Goal: Communication & Community: Answer question/provide support

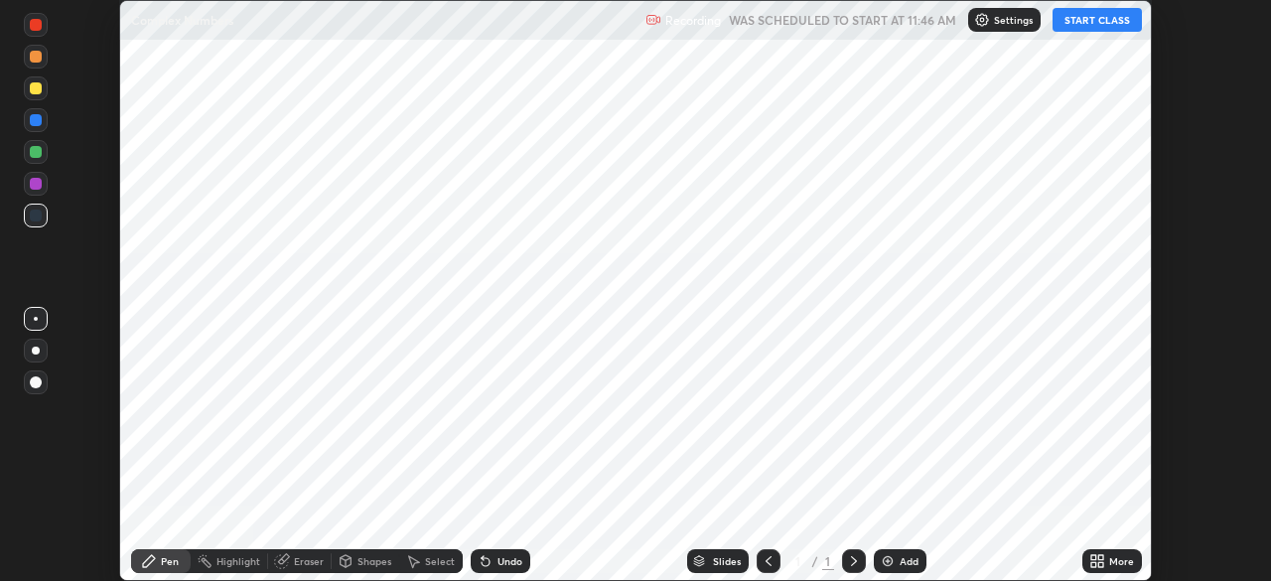
scroll to position [581, 1271]
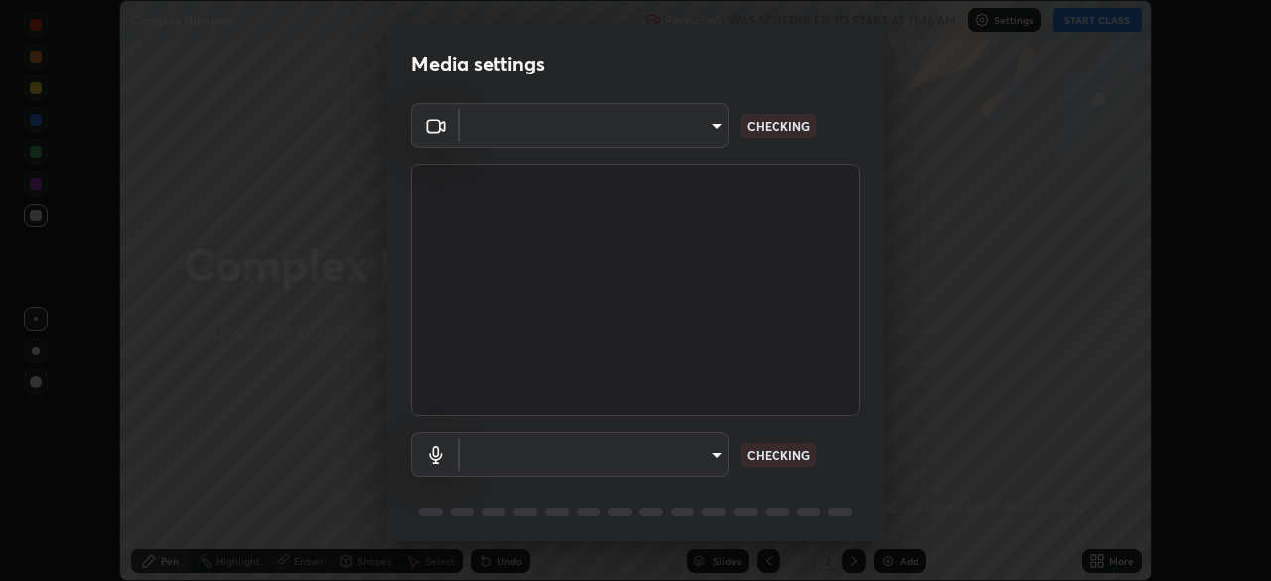
type input "57eee643c0f65b433f7f6ec09676a85682af63bfcab8ae5d35aec9e5c953b032"
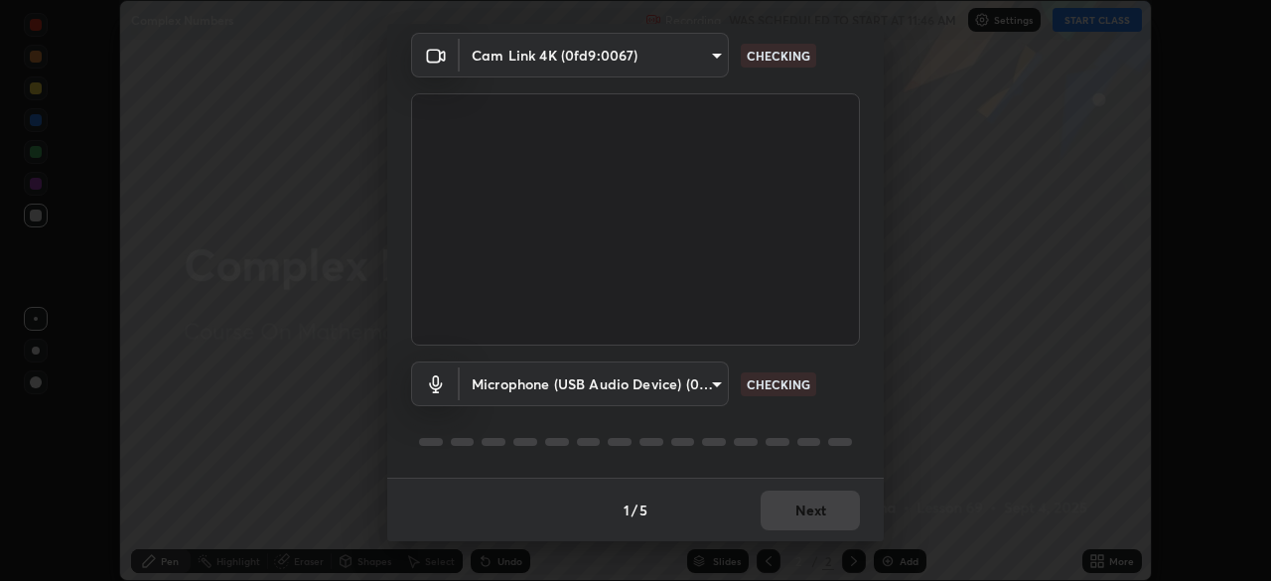
click at [710, 388] on body "Erase all Complex Numbers Recording WAS SCHEDULED TO START AT 11:46 AM Settings…" at bounding box center [635, 290] width 1271 height 581
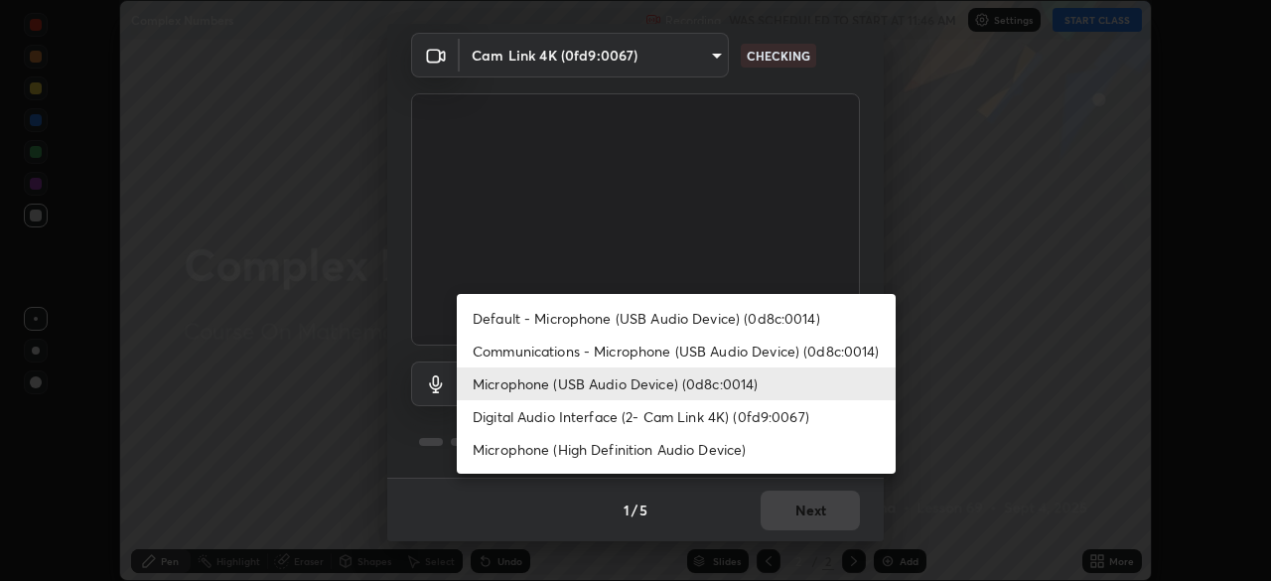
click at [695, 354] on li "Communications - Microphone (USB Audio Device) (0d8c:0014)" at bounding box center [676, 351] width 439 height 33
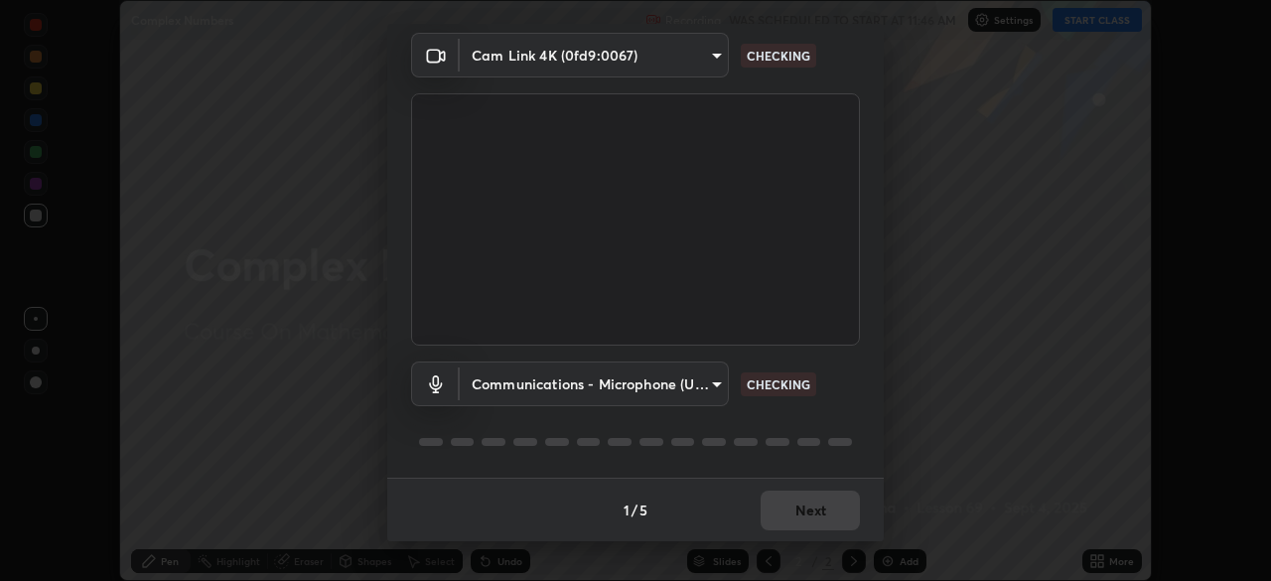
click at [678, 386] on body "Erase all Complex Numbers Recording WAS SCHEDULED TO START AT 11:46 AM Settings…" at bounding box center [635, 290] width 1271 height 581
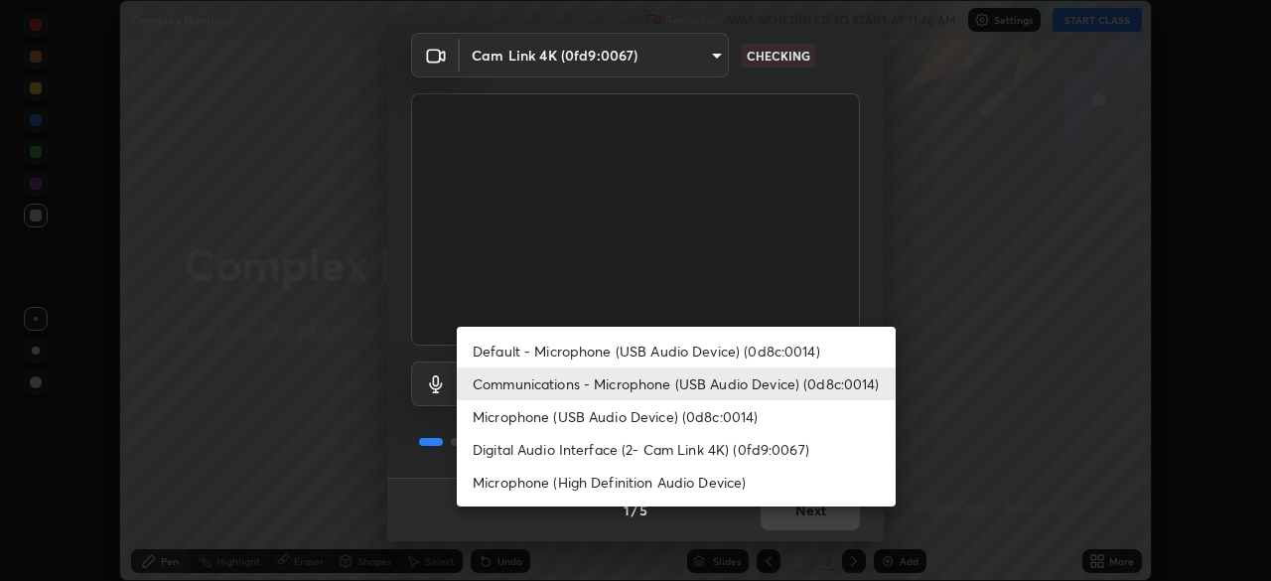
click at [693, 417] on li "Microphone (USB Audio Device) (0d8c:0014)" at bounding box center [676, 416] width 439 height 33
type input "124c78c221627933d2c50a39b91ddd266d1070ffba9e3ebedd1e58af8de33bc5"
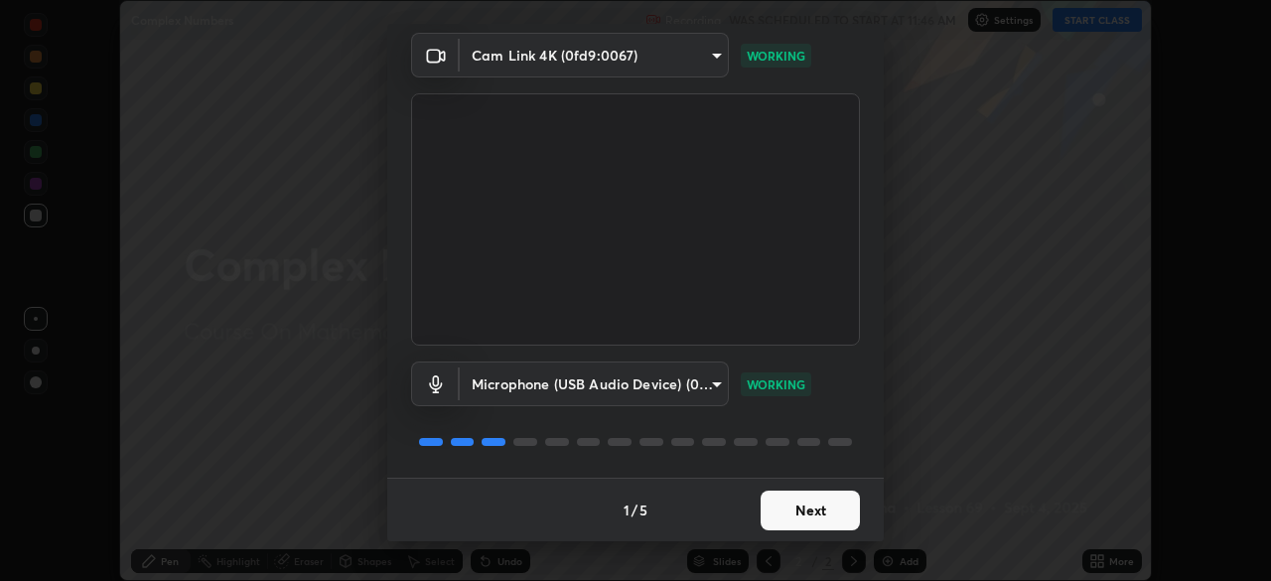
click at [820, 514] on button "Next" at bounding box center [810, 511] width 99 height 40
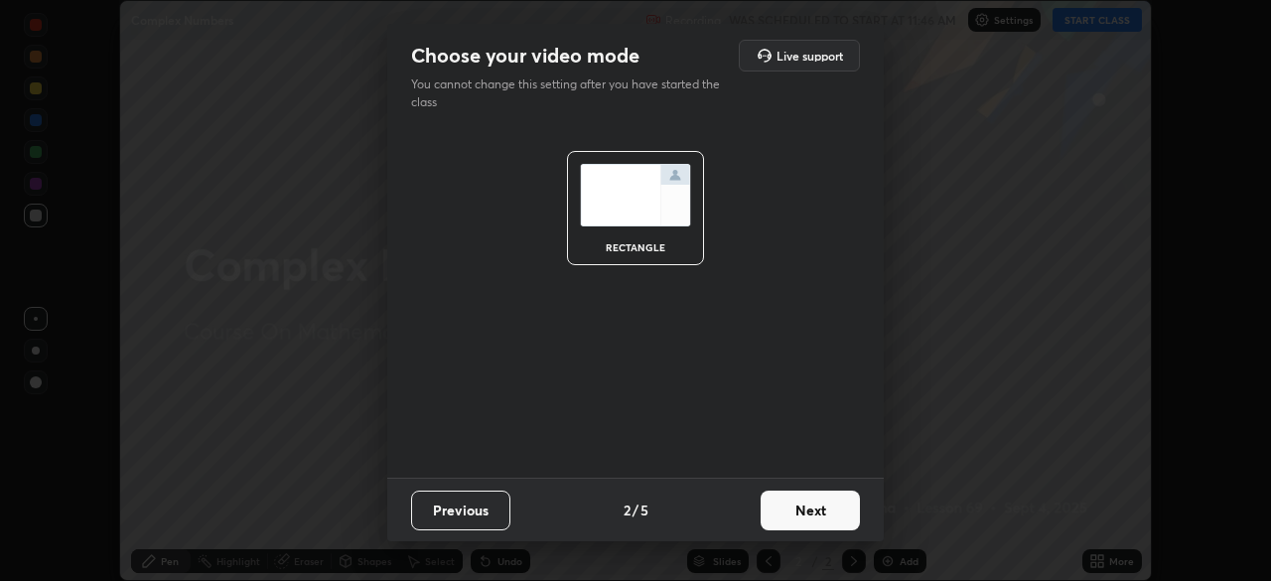
click at [820, 514] on button "Next" at bounding box center [810, 511] width 99 height 40
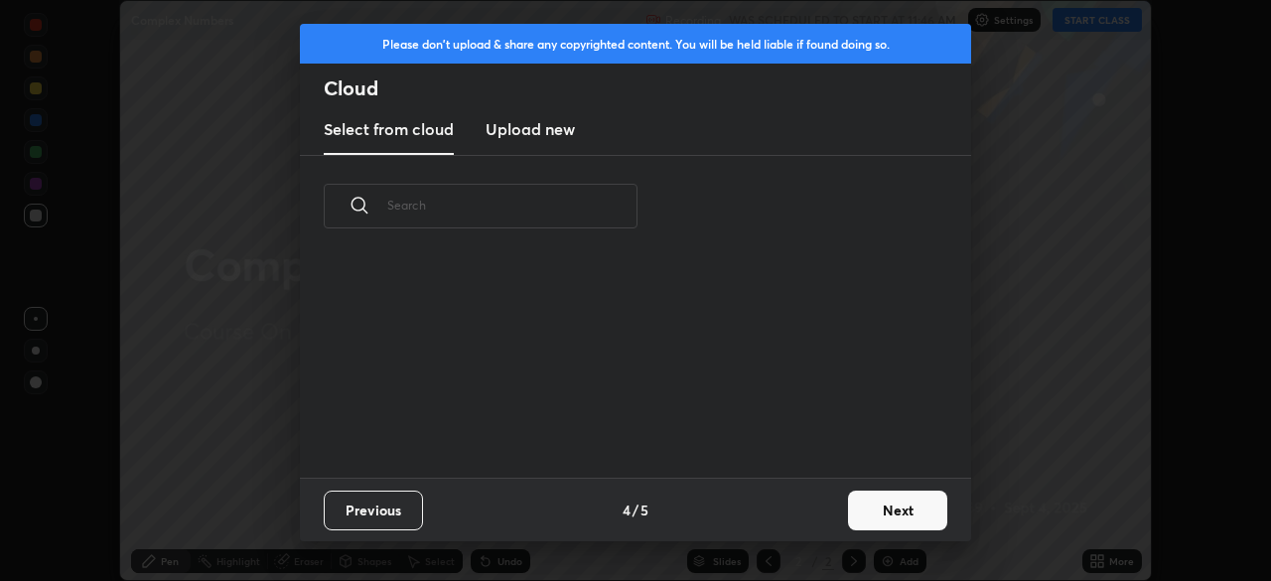
click at [849, 511] on button "Next" at bounding box center [897, 511] width 99 height 40
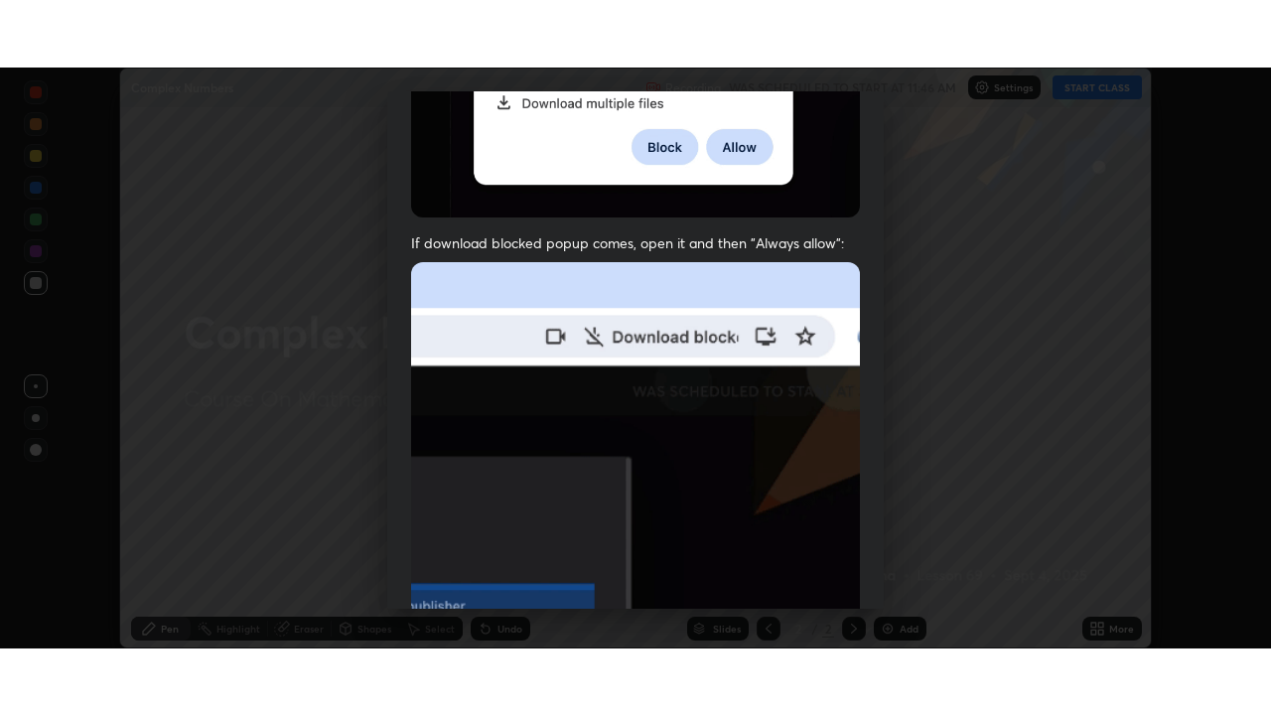
scroll to position [476, 0]
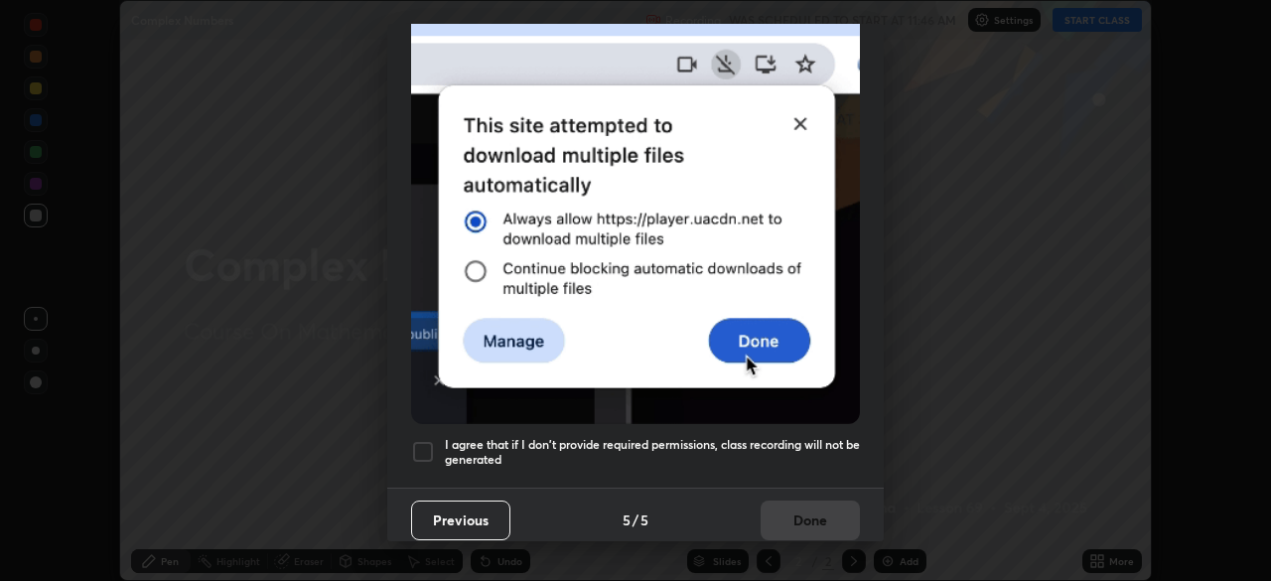
click at [799, 437] on h5 "I agree that if I don't provide required permissions, class recording will not …" at bounding box center [652, 452] width 415 height 31
click at [803, 521] on button "Done" at bounding box center [810, 521] width 99 height 40
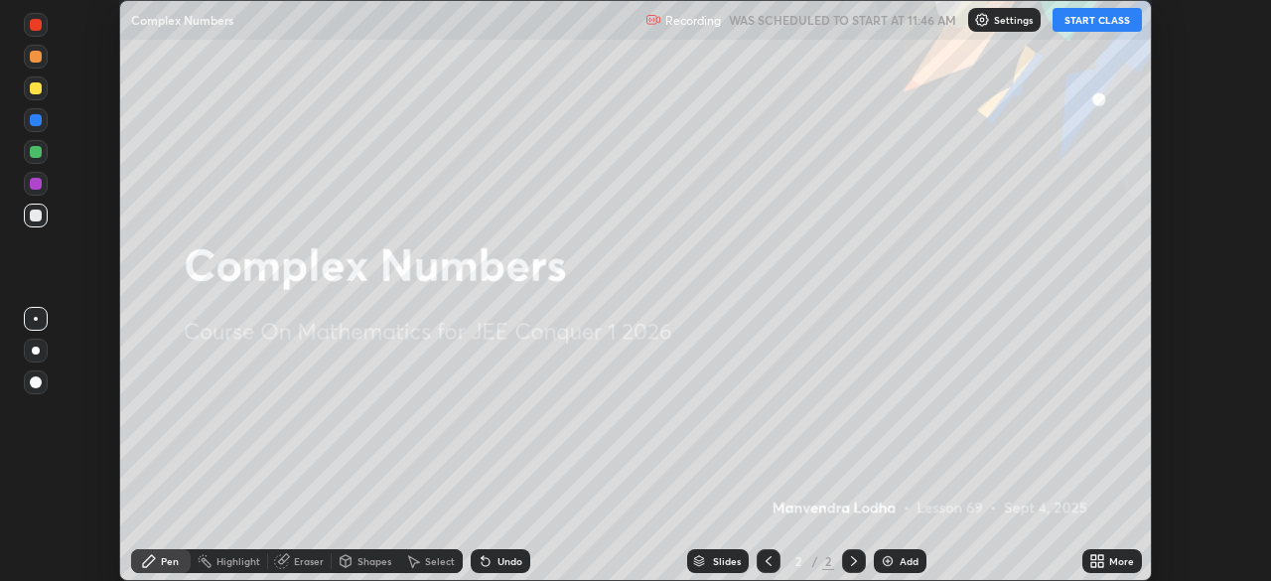
click at [1108, 559] on div "More" at bounding box center [1113, 561] width 60 height 24
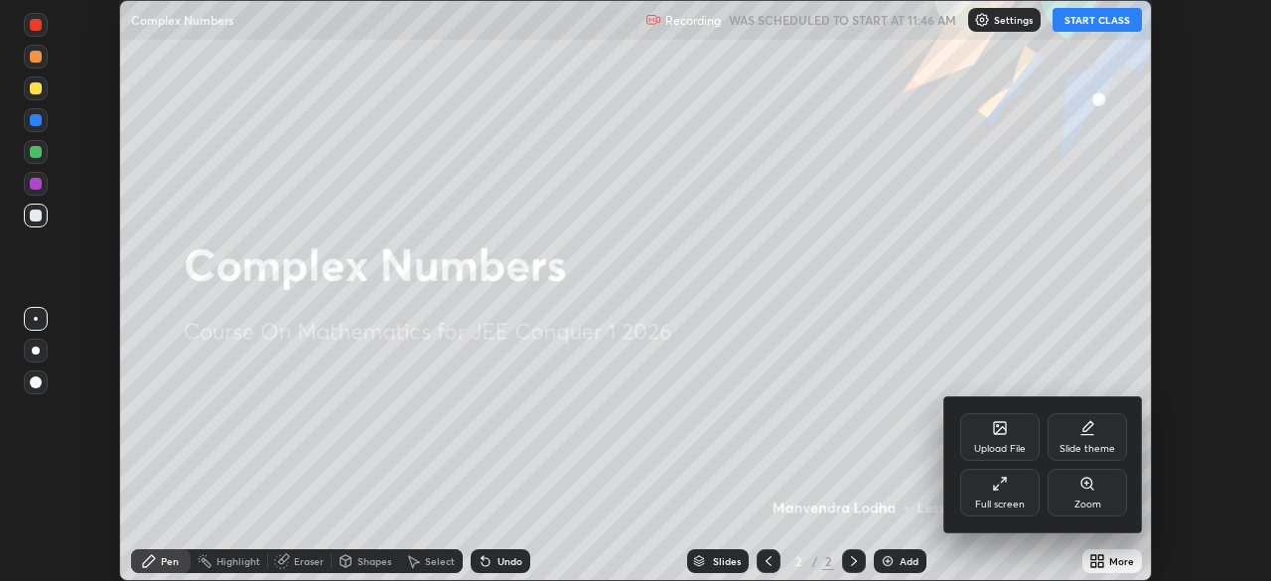
click at [1004, 496] on div "Full screen" at bounding box center [999, 493] width 79 height 48
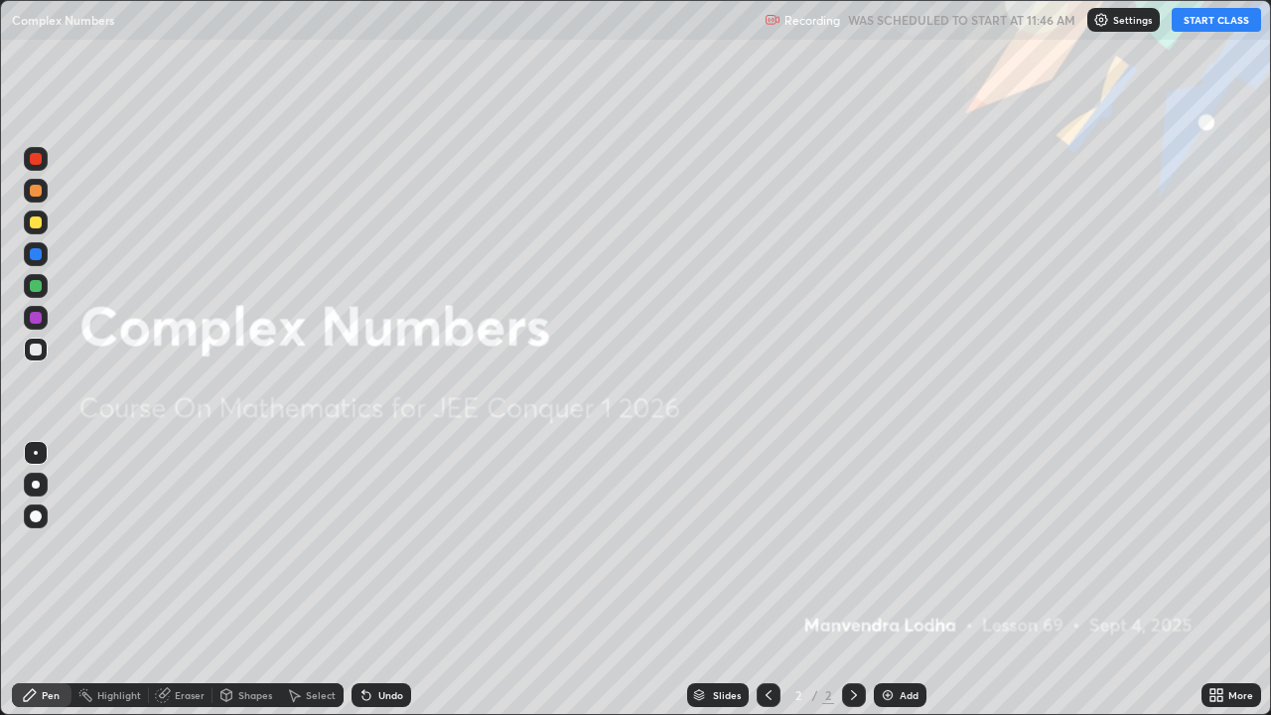
scroll to position [715, 1271]
click at [1203, 23] on button "START CLASS" at bounding box center [1216, 20] width 89 height 24
click at [909, 580] on div "Add" at bounding box center [900, 695] width 53 height 24
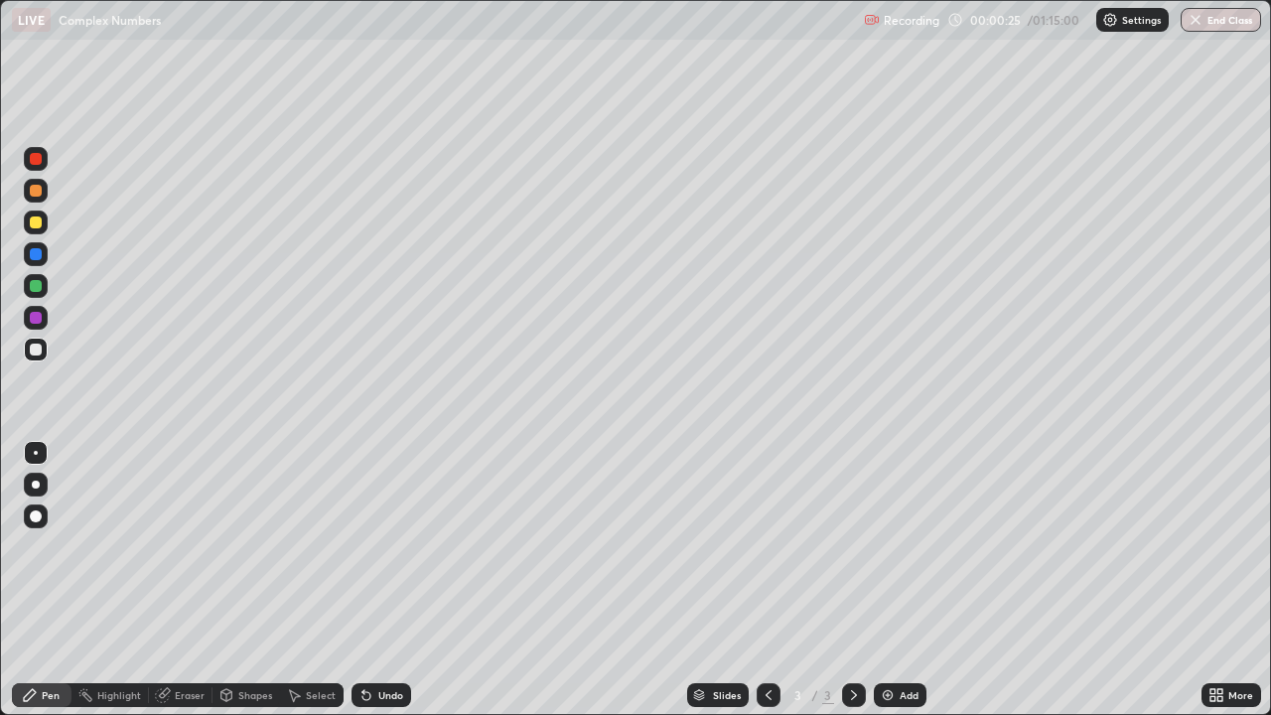
click at [35, 218] on div at bounding box center [36, 223] width 12 height 12
click at [41, 352] on div at bounding box center [36, 350] width 12 height 12
click at [33, 288] on div at bounding box center [36, 286] width 12 height 12
click at [34, 322] on div at bounding box center [36, 318] width 12 height 12
click at [391, 580] on div "Undo" at bounding box center [390, 695] width 25 height 10
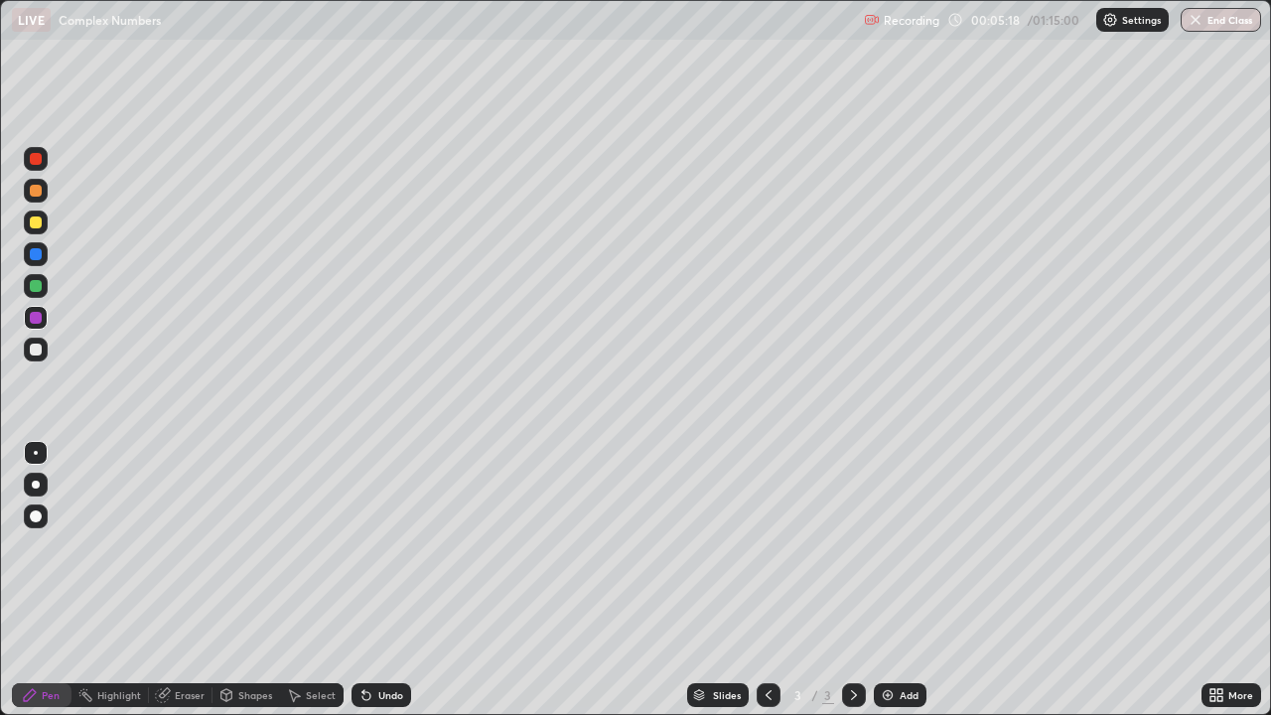
click at [890, 580] on img at bounding box center [888, 695] width 16 height 16
click at [244, 580] on div "Shapes" at bounding box center [255, 695] width 34 height 10
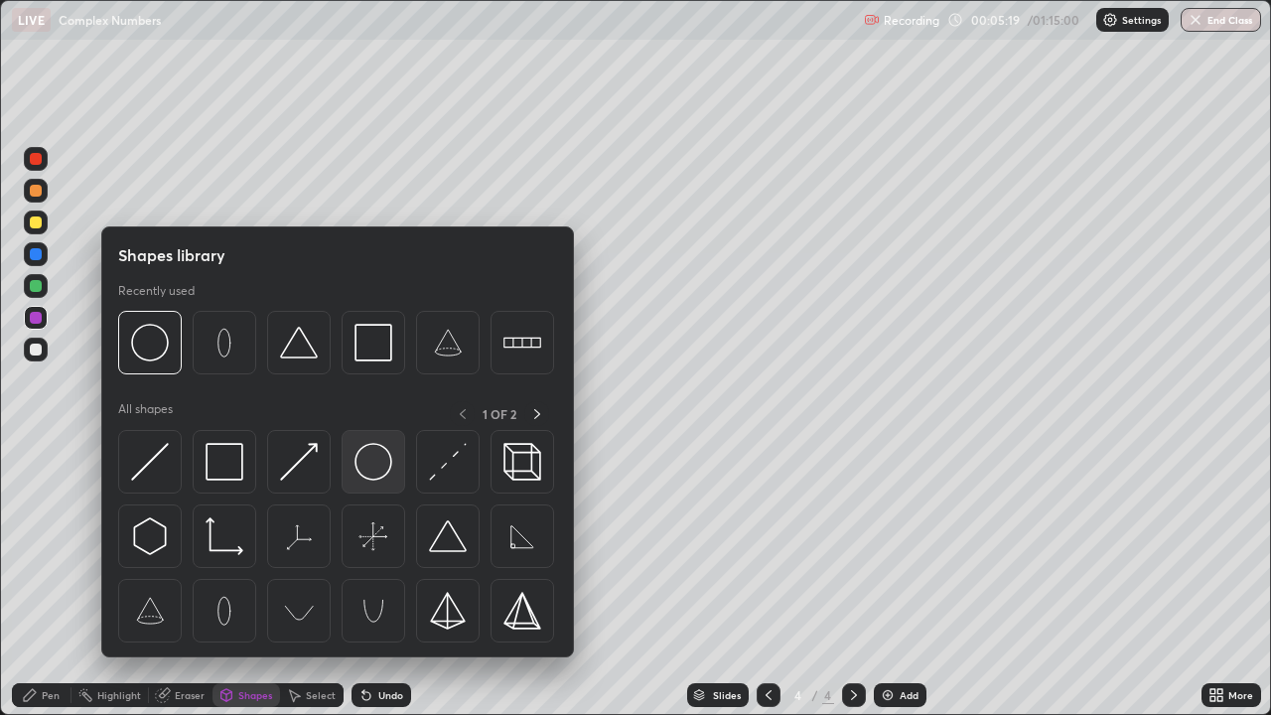
click at [368, 472] on img at bounding box center [374, 462] width 38 height 38
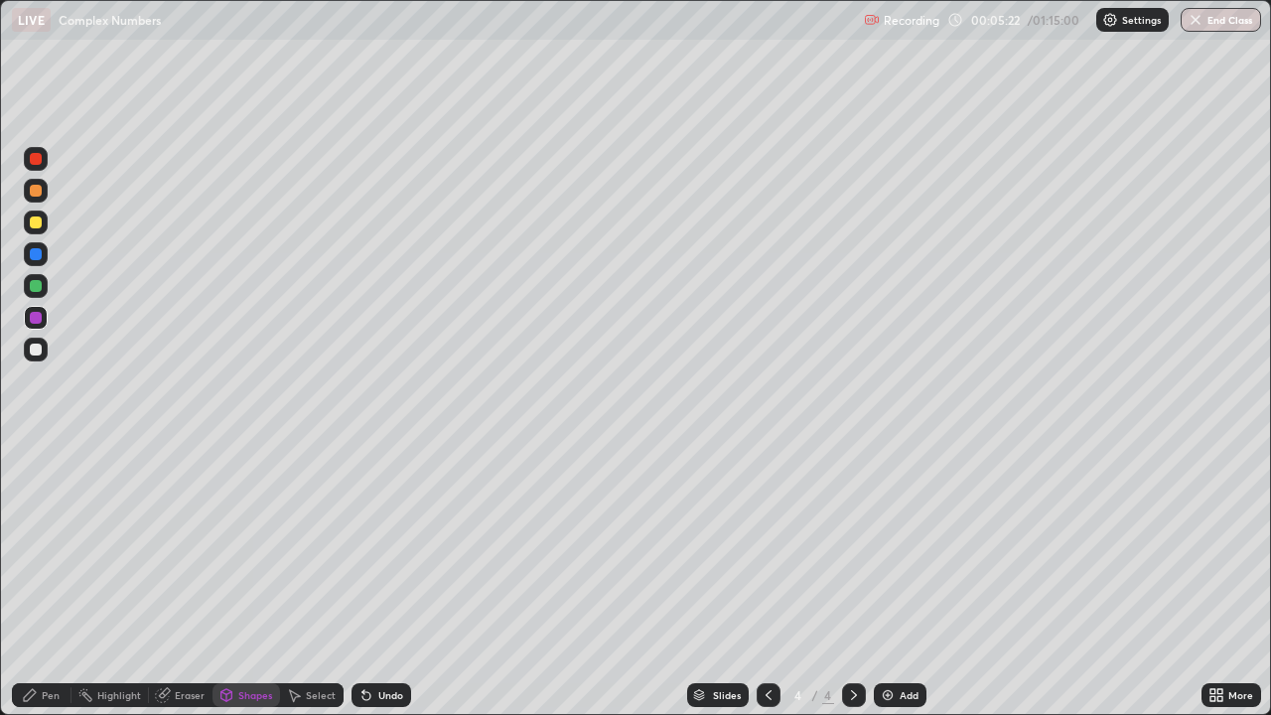
click at [36, 358] on div at bounding box center [36, 350] width 24 height 24
click at [50, 580] on div "Pen" at bounding box center [51, 695] width 18 height 10
click at [37, 317] on div at bounding box center [36, 318] width 12 height 12
click at [35, 349] on div at bounding box center [36, 350] width 12 height 12
click at [758, 580] on div at bounding box center [769, 695] width 24 height 24
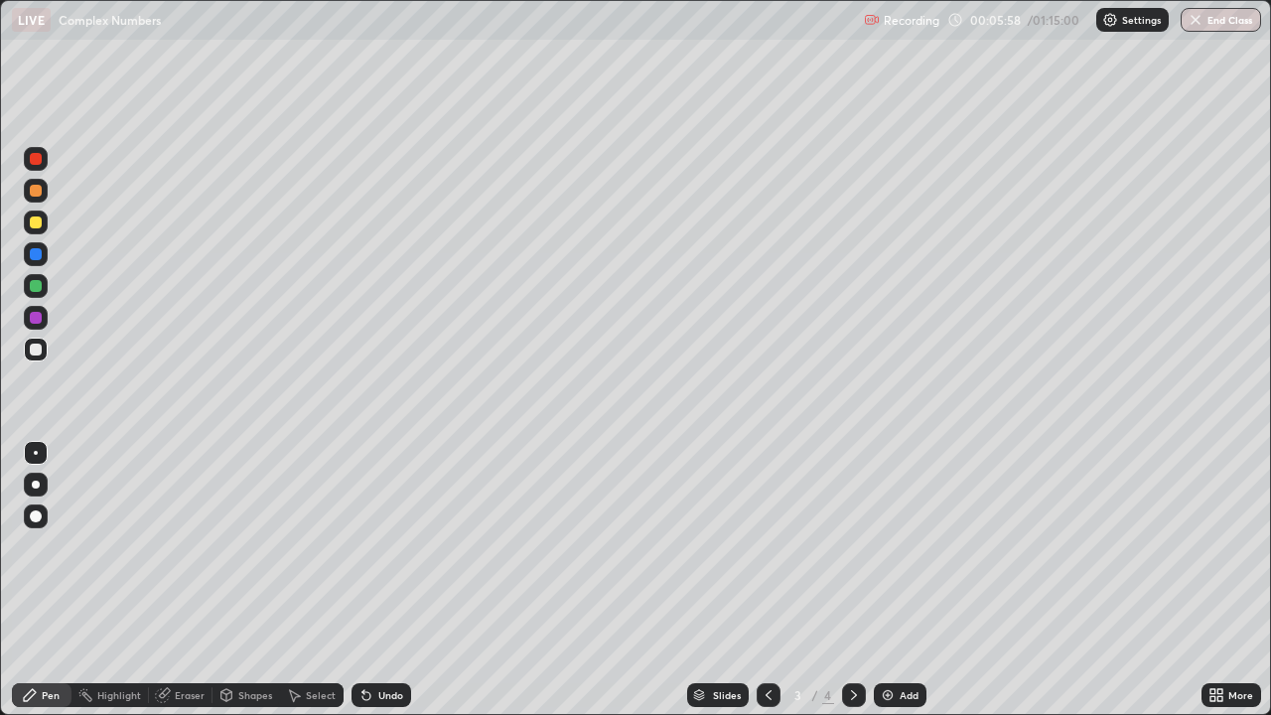
click at [849, 580] on div at bounding box center [854, 695] width 24 height 24
click at [32, 283] on div at bounding box center [36, 286] width 12 height 12
click at [764, 580] on icon at bounding box center [769, 695] width 16 height 16
click at [850, 580] on icon at bounding box center [854, 695] width 16 height 16
click at [36, 225] on div at bounding box center [36, 223] width 12 height 12
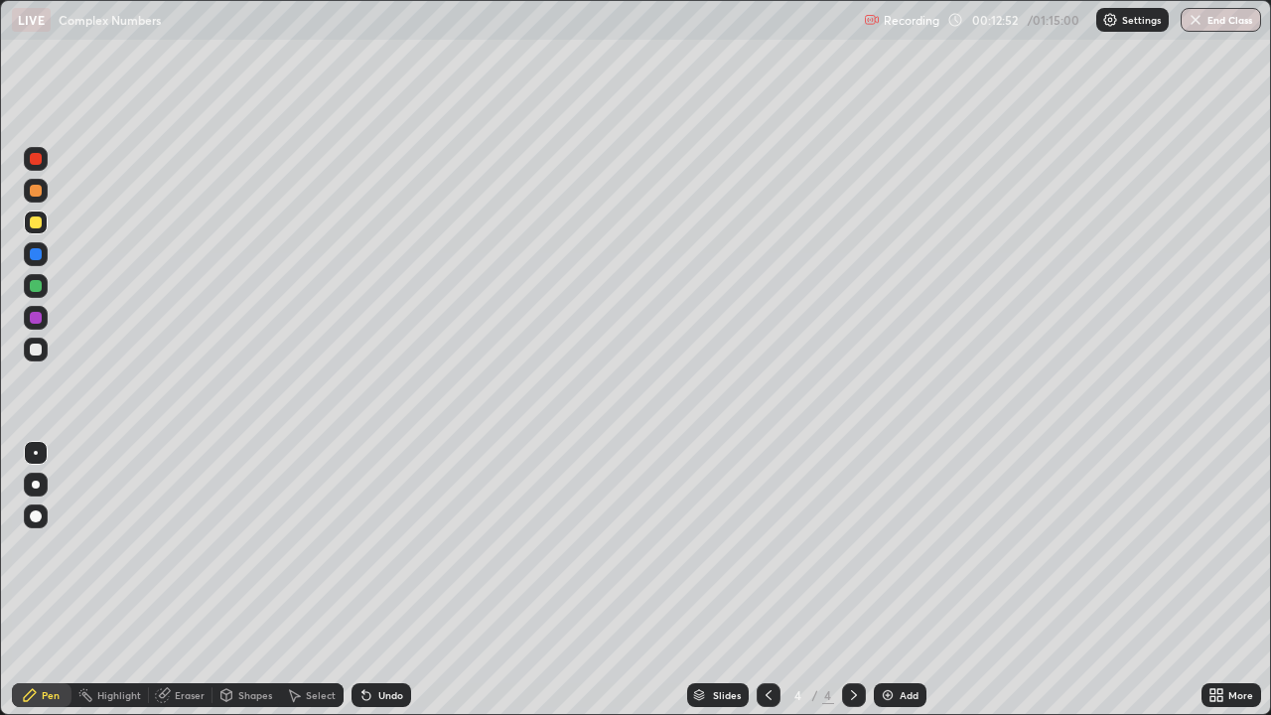
click at [766, 580] on icon at bounding box center [769, 695] width 16 height 16
click at [861, 580] on div at bounding box center [854, 695] width 24 height 24
click at [910, 580] on div "Add" at bounding box center [909, 695] width 19 height 10
click at [41, 348] on div at bounding box center [36, 350] width 12 height 12
click at [38, 320] on div at bounding box center [36, 318] width 12 height 12
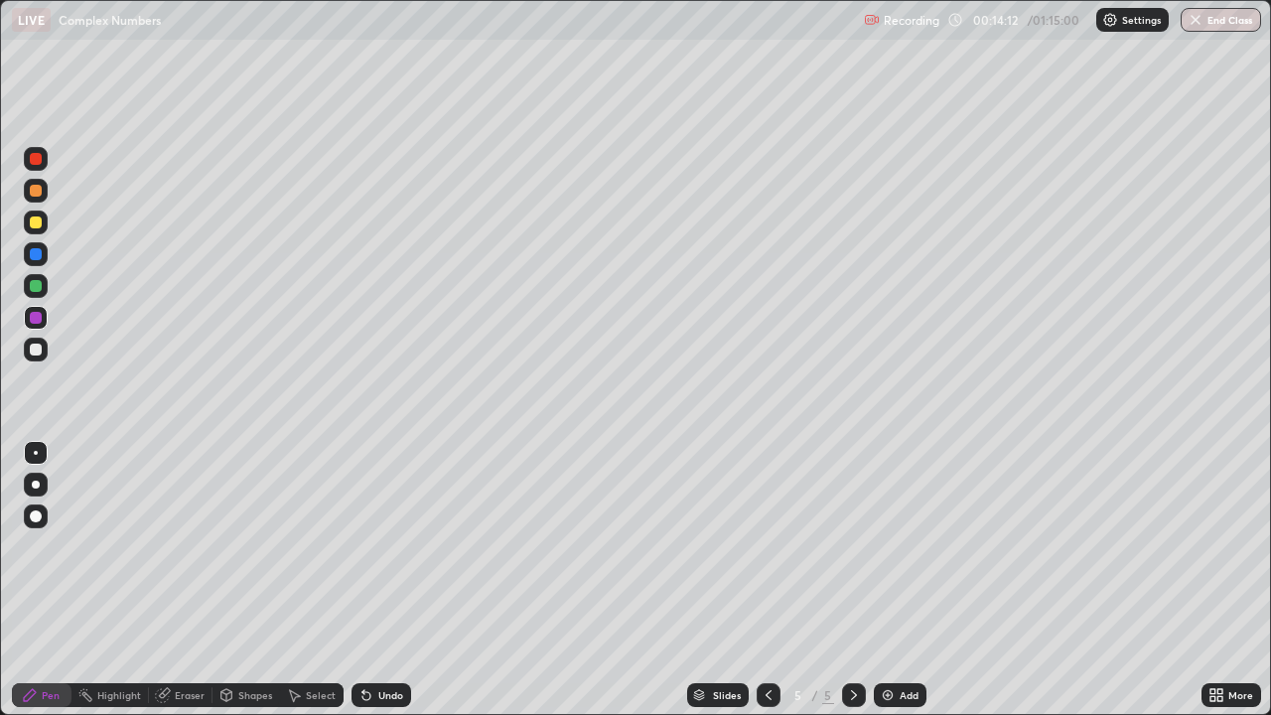
click at [41, 283] on div at bounding box center [36, 286] width 12 height 12
click at [43, 315] on div at bounding box center [36, 318] width 24 height 24
click at [44, 229] on div at bounding box center [36, 223] width 24 height 24
click at [888, 580] on img at bounding box center [888, 695] width 16 height 16
click at [37, 350] on div at bounding box center [36, 350] width 12 height 12
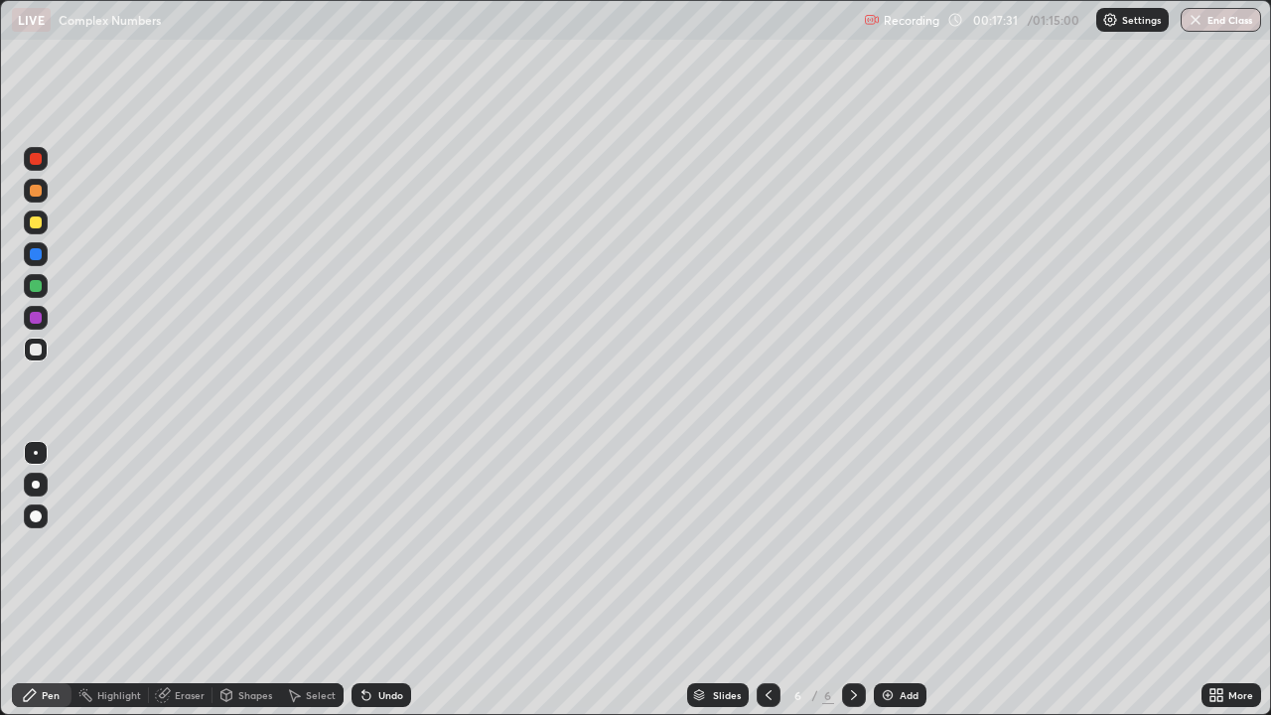
click at [37, 286] on div at bounding box center [36, 286] width 12 height 12
click at [36, 351] on div at bounding box center [36, 350] width 12 height 12
click at [36, 227] on div at bounding box center [36, 223] width 12 height 12
click at [40, 315] on div at bounding box center [36, 318] width 12 height 12
click at [256, 580] on div "Shapes" at bounding box center [255, 695] width 34 height 10
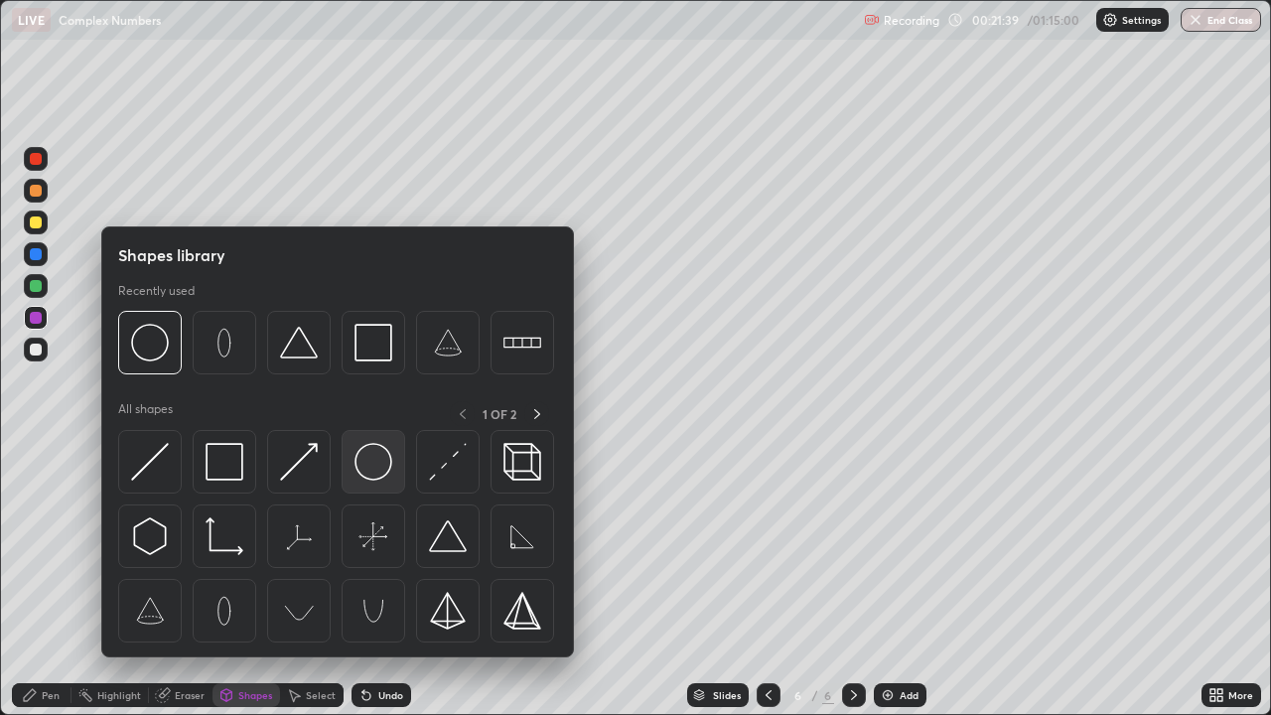
click at [379, 476] on img at bounding box center [374, 462] width 38 height 38
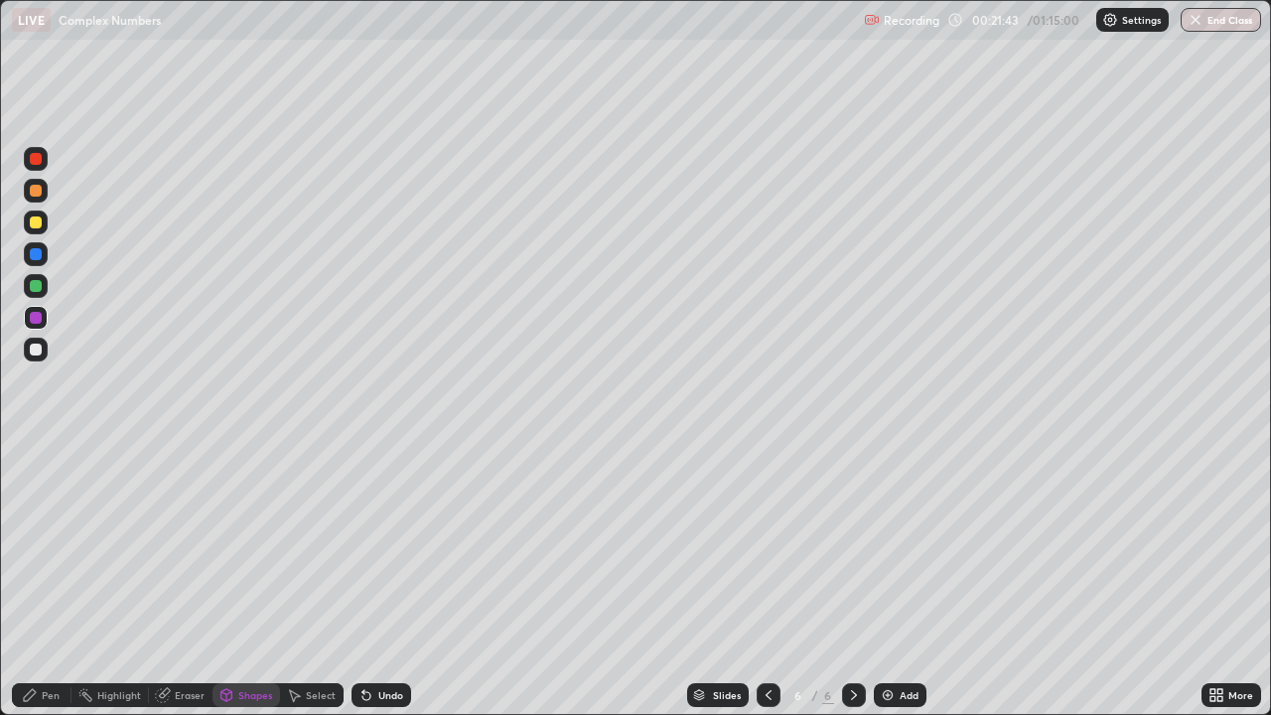
click at [37, 350] on div at bounding box center [36, 350] width 12 height 12
click at [45, 580] on div "Pen" at bounding box center [51, 695] width 18 height 10
click at [37, 220] on div at bounding box center [36, 223] width 12 height 12
click at [906, 580] on div "Add" at bounding box center [900, 695] width 53 height 24
click at [35, 225] on div at bounding box center [36, 223] width 12 height 12
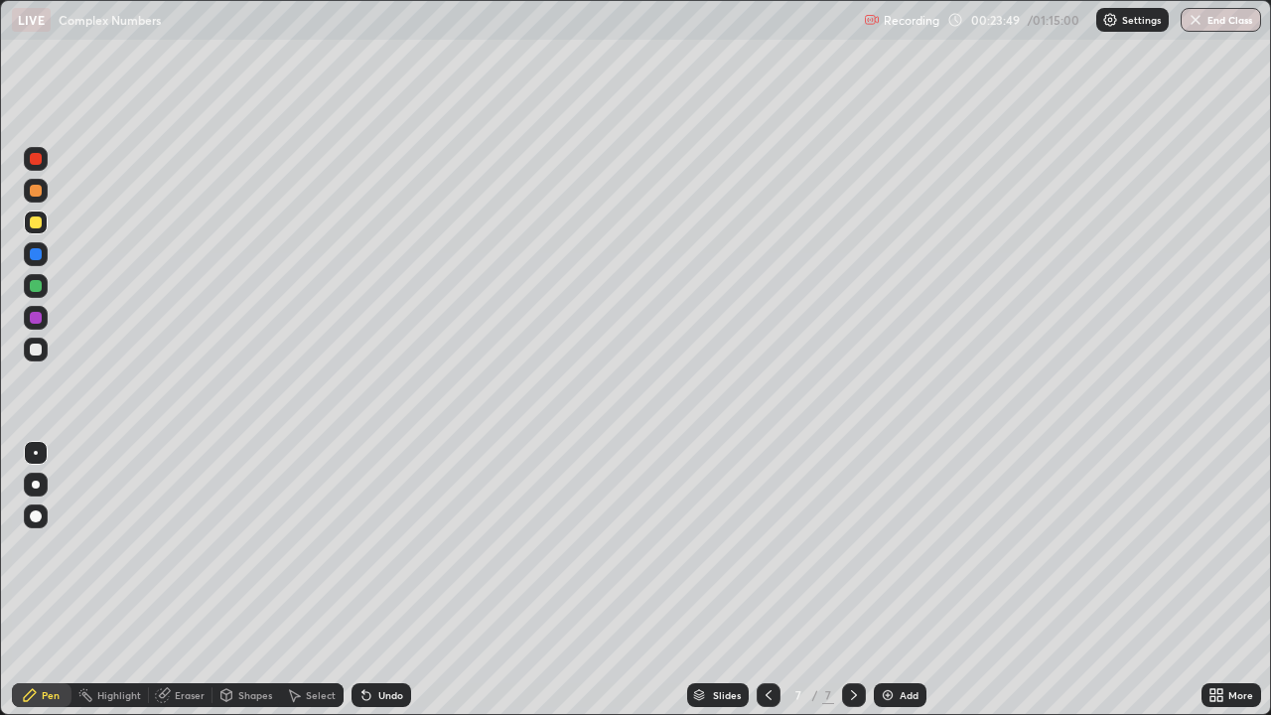
click at [38, 351] on div at bounding box center [36, 350] width 12 height 12
click at [34, 318] on div at bounding box center [36, 318] width 12 height 12
click at [36, 352] on div at bounding box center [36, 350] width 12 height 12
click at [35, 284] on div at bounding box center [36, 286] width 12 height 12
click at [40, 221] on div at bounding box center [36, 223] width 12 height 12
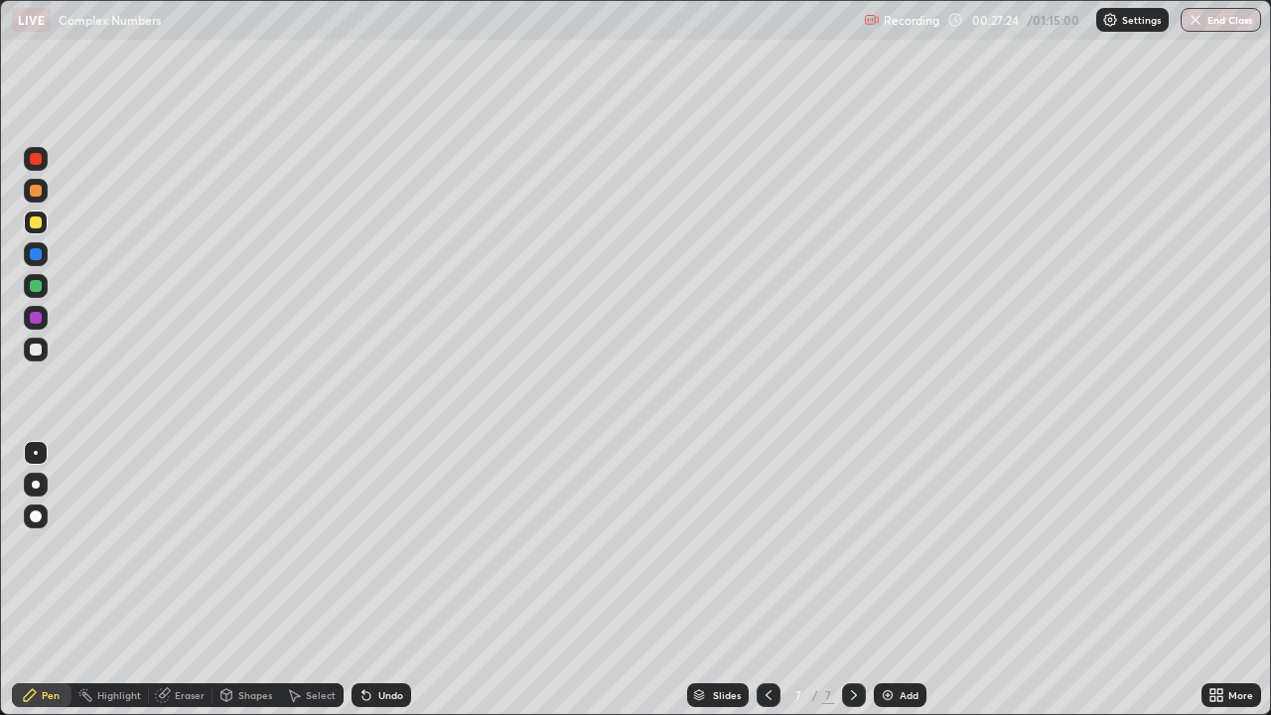
click at [901, 580] on div "Add" at bounding box center [909, 695] width 19 height 10
click at [36, 286] on div at bounding box center [36, 286] width 12 height 12
click at [33, 319] on div at bounding box center [36, 318] width 12 height 12
click at [388, 580] on div "Undo" at bounding box center [390, 695] width 25 height 10
click at [36, 354] on div at bounding box center [36, 350] width 12 height 12
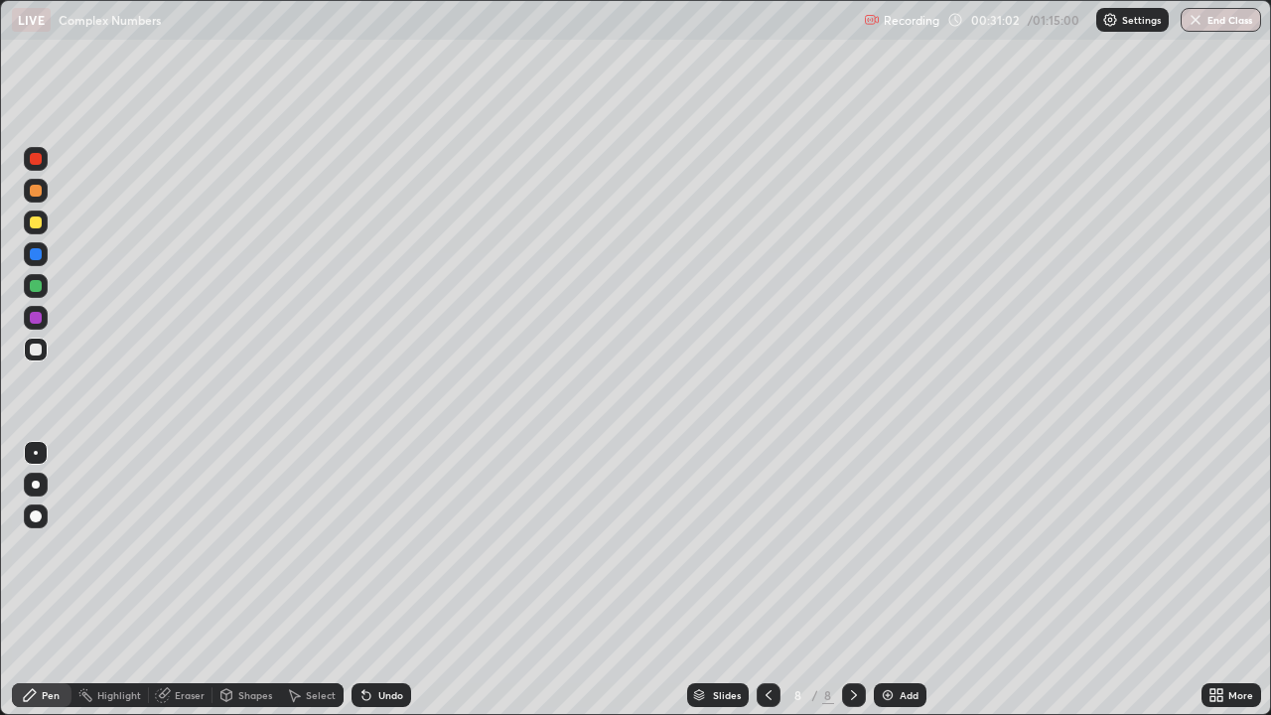
click at [39, 226] on div at bounding box center [36, 223] width 12 height 12
click at [37, 286] on div at bounding box center [36, 286] width 12 height 12
click at [910, 580] on div "Add" at bounding box center [909, 695] width 19 height 10
click at [44, 227] on div at bounding box center [36, 223] width 24 height 24
click at [34, 287] on div at bounding box center [36, 286] width 12 height 12
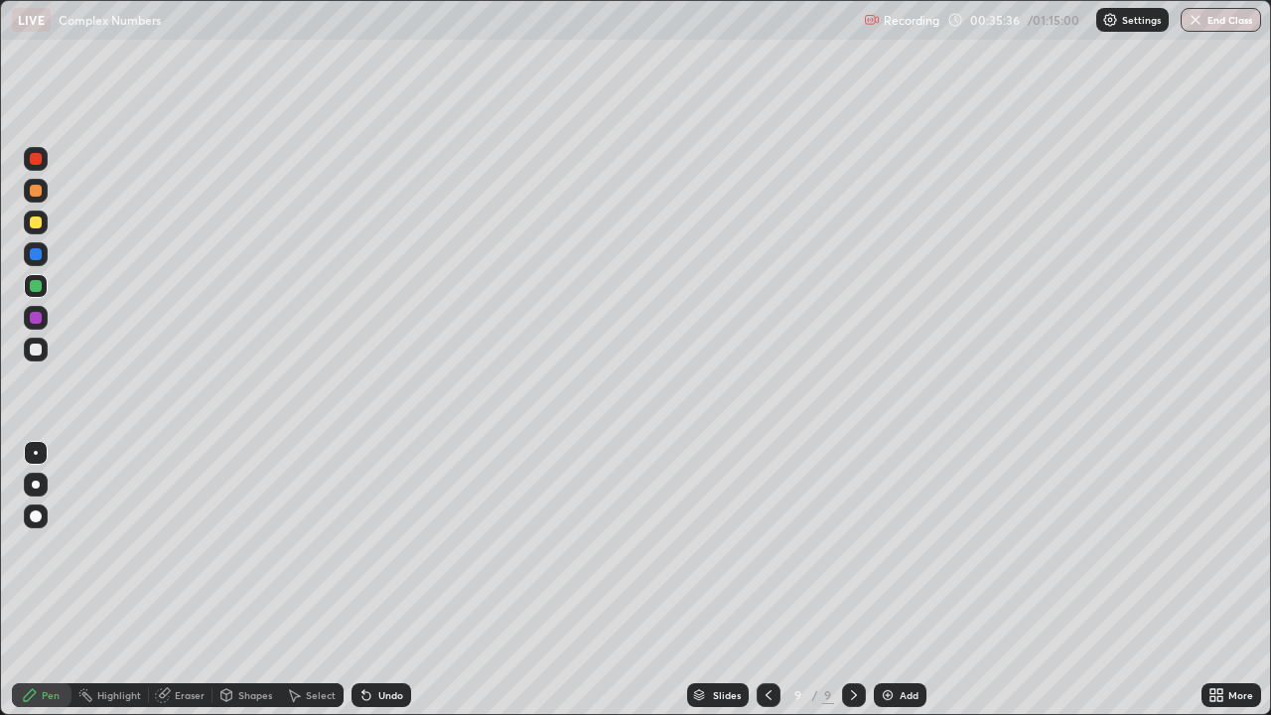
click at [38, 320] on div at bounding box center [36, 318] width 12 height 12
click at [35, 284] on div at bounding box center [36, 286] width 12 height 12
click at [34, 319] on div at bounding box center [36, 318] width 12 height 12
click at [34, 224] on div at bounding box center [36, 223] width 12 height 12
click at [37, 159] on div at bounding box center [36, 159] width 12 height 12
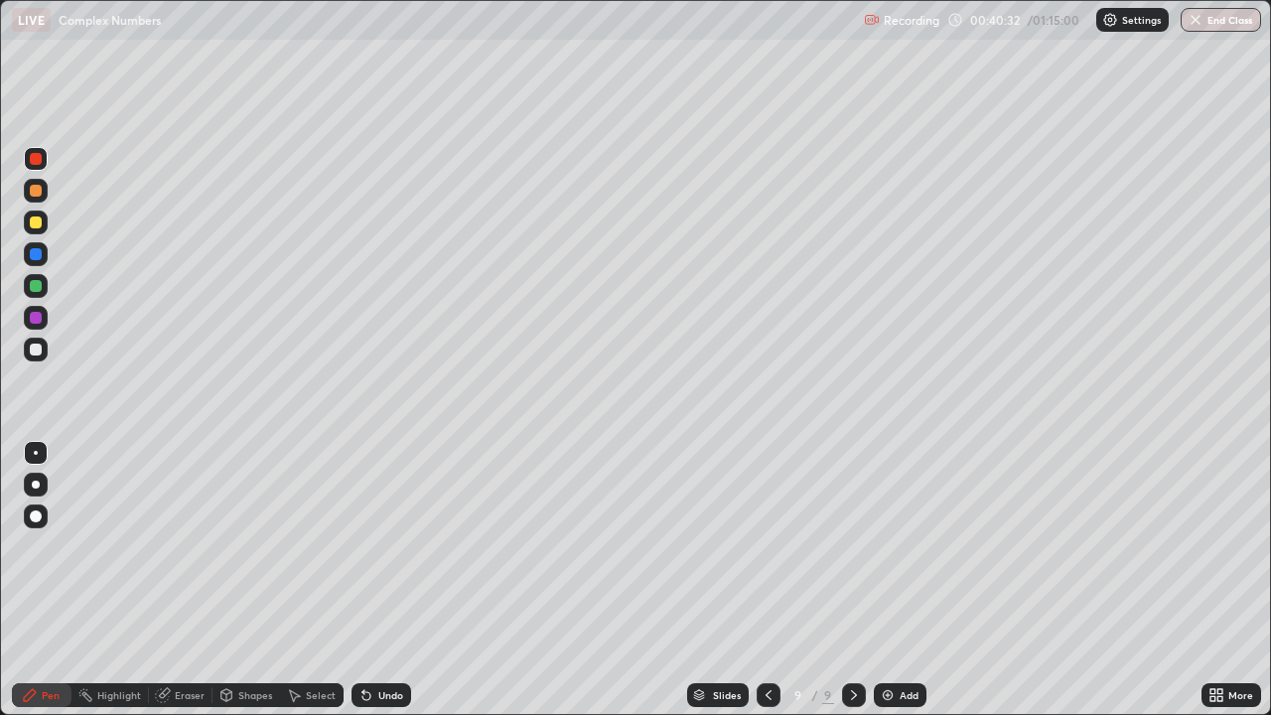
click at [914, 580] on div "Add" at bounding box center [909, 695] width 19 height 10
click at [44, 230] on div at bounding box center [36, 223] width 24 height 24
click at [41, 322] on div at bounding box center [36, 318] width 12 height 12
click at [36, 351] on div at bounding box center [36, 350] width 12 height 12
click at [911, 580] on div "Add" at bounding box center [909, 695] width 19 height 10
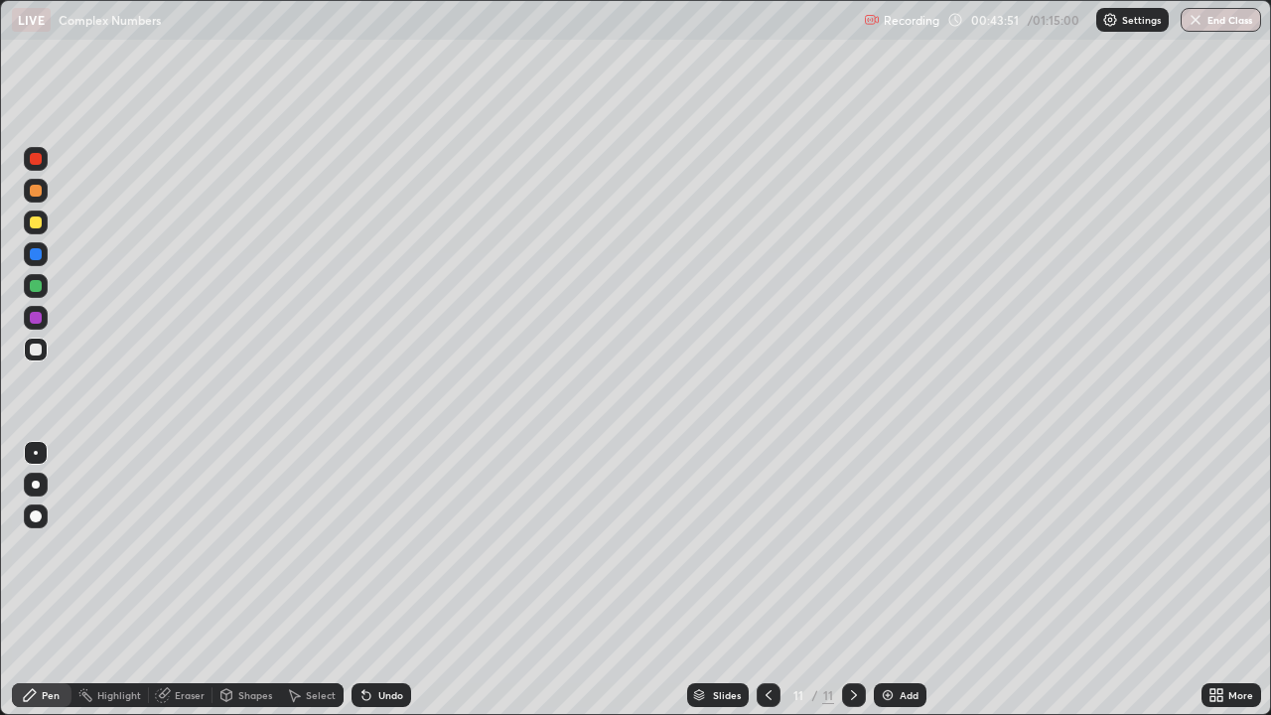
click at [45, 219] on div at bounding box center [36, 223] width 24 height 24
click at [386, 580] on div "Undo" at bounding box center [390, 695] width 25 height 10
click at [381, 580] on div "Undo" at bounding box center [390, 695] width 25 height 10
click at [384, 580] on div "Undo" at bounding box center [390, 695] width 25 height 10
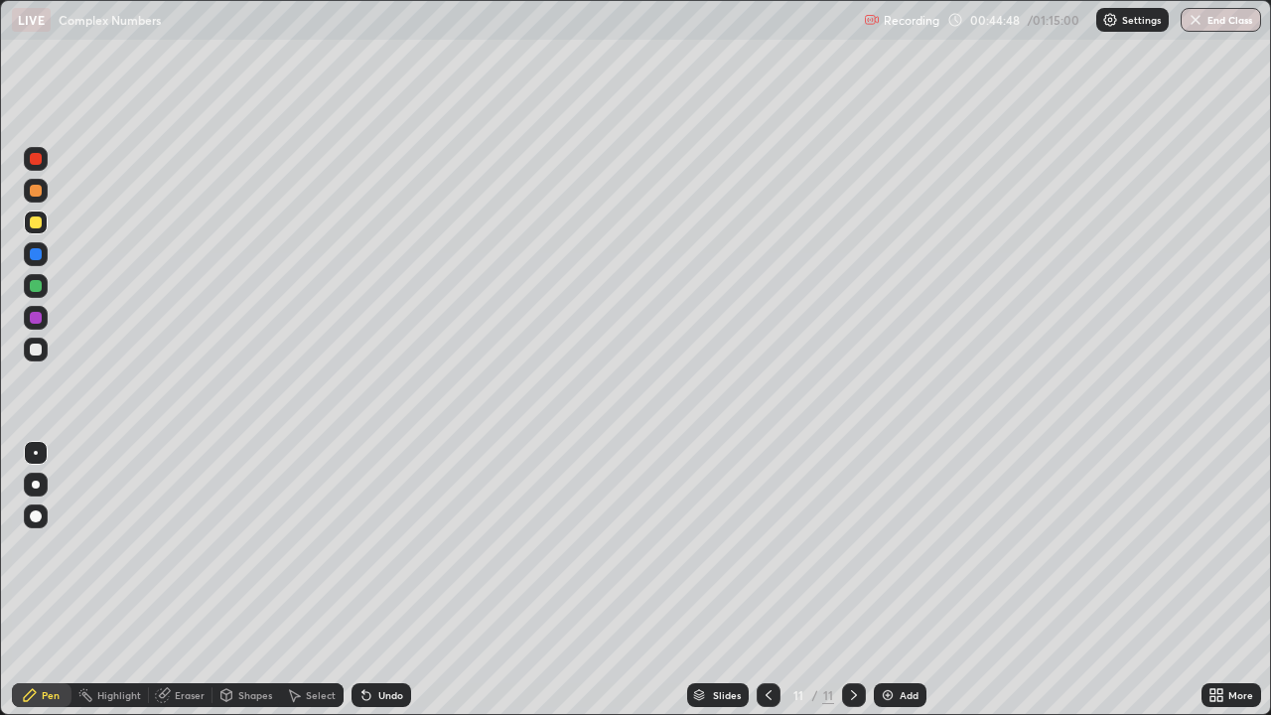
click at [33, 348] on div at bounding box center [36, 350] width 12 height 12
click at [43, 284] on div at bounding box center [36, 286] width 24 height 24
click at [35, 315] on div at bounding box center [36, 318] width 12 height 12
click at [900, 580] on div "Add" at bounding box center [909, 695] width 19 height 10
click at [33, 286] on div at bounding box center [36, 286] width 12 height 12
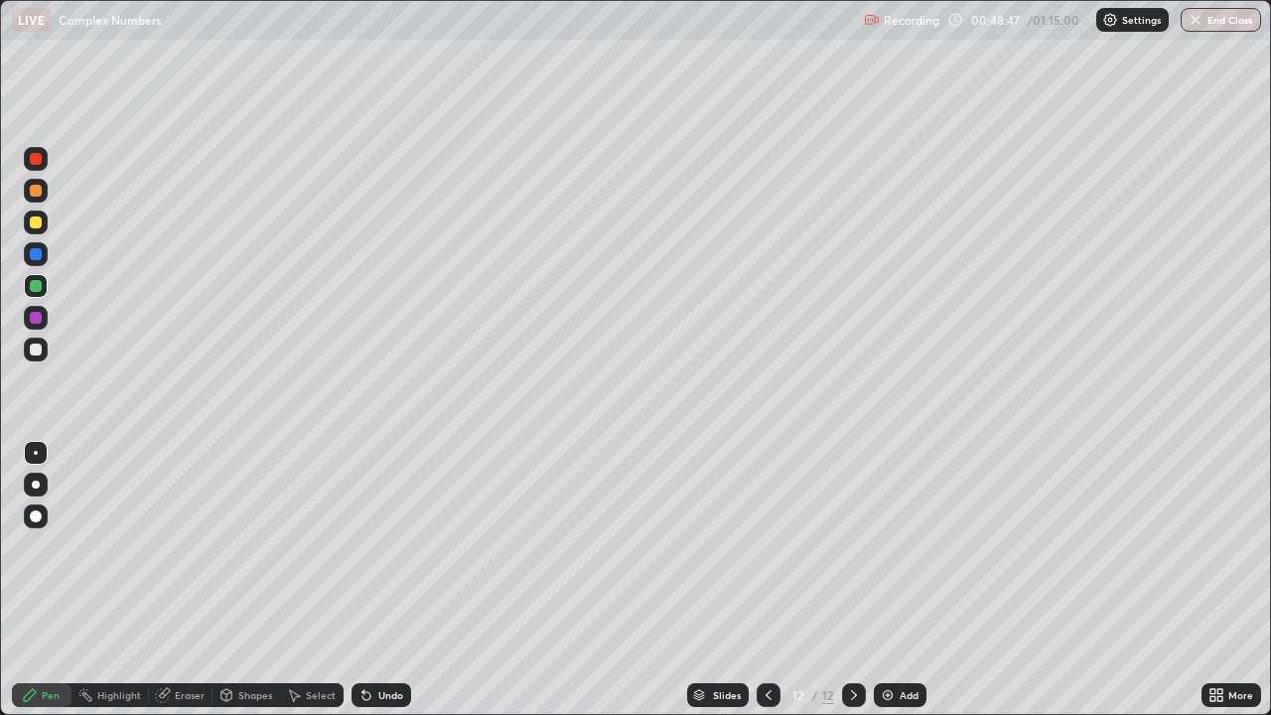
click at [33, 318] on div at bounding box center [36, 318] width 12 height 12
click at [41, 354] on div at bounding box center [36, 350] width 12 height 12
click at [36, 287] on div at bounding box center [36, 286] width 12 height 12
click at [903, 580] on div "Add" at bounding box center [909, 695] width 19 height 10
click at [36, 351] on div at bounding box center [36, 350] width 12 height 12
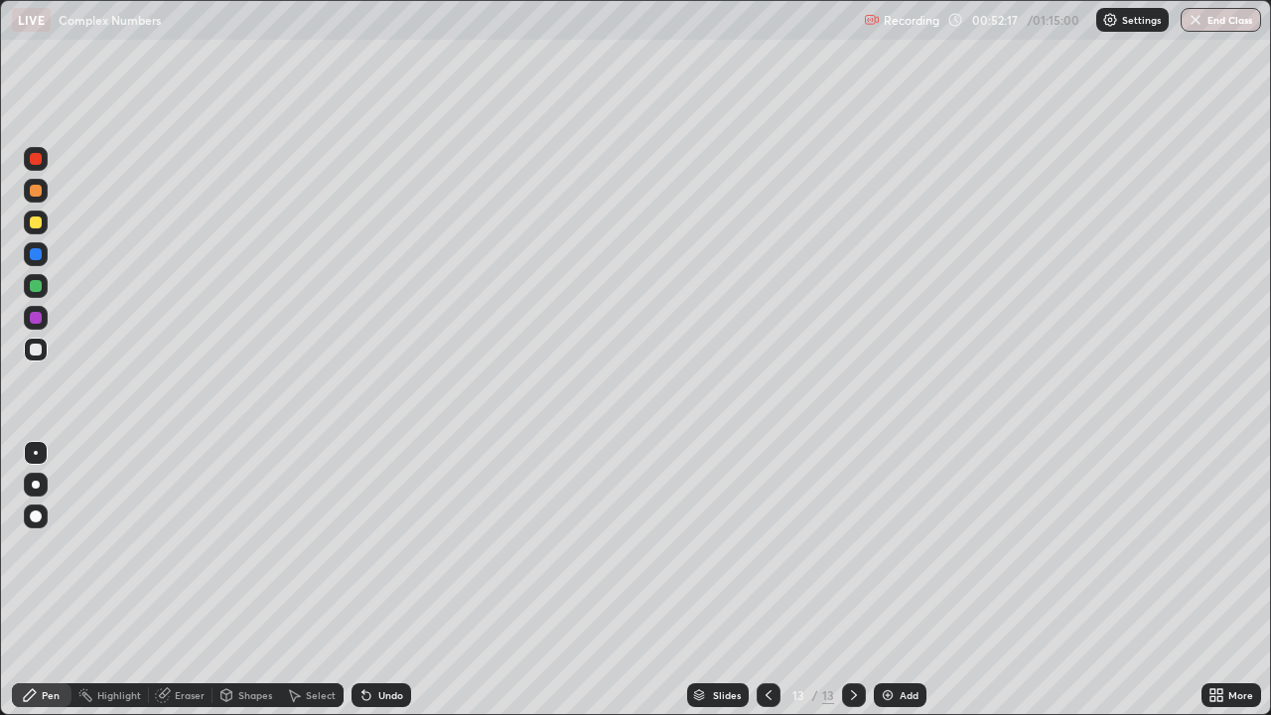
click at [247, 580] on div "Shapes" at bounding box center [255, 695] width 34 height 10
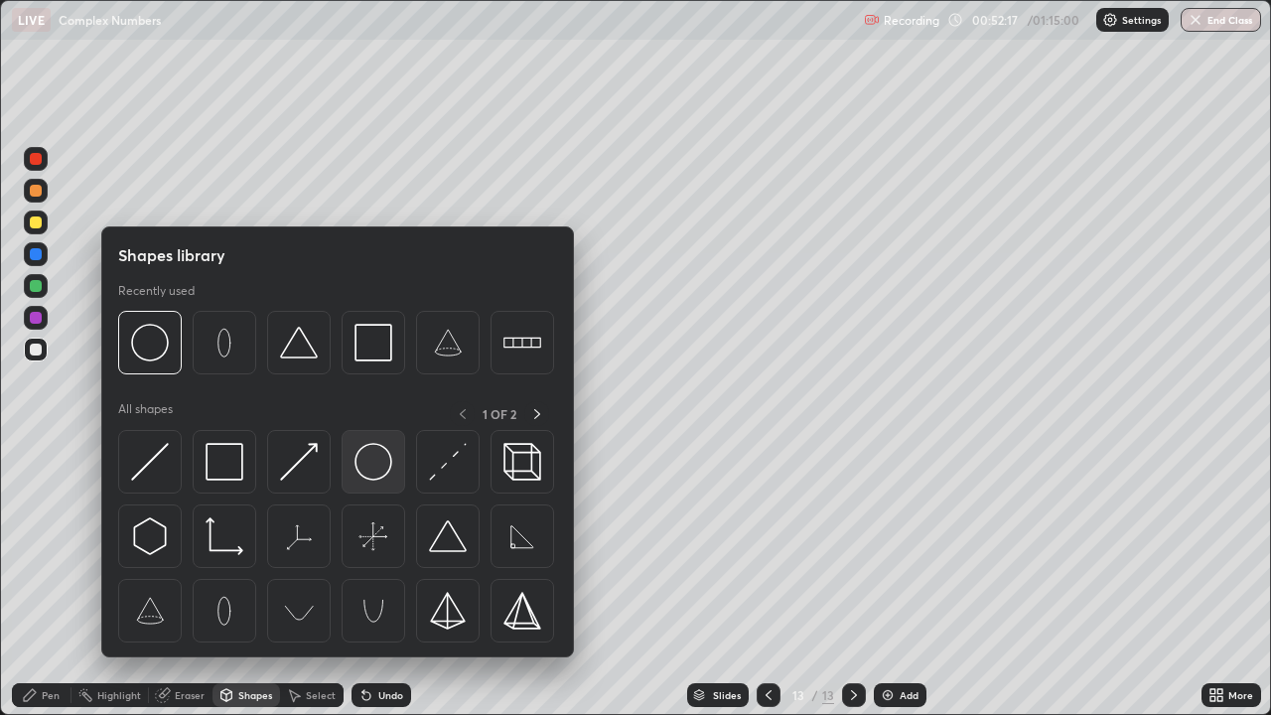
click at [371, 471] on img at bounding box center [374, 462] width 38 height 38
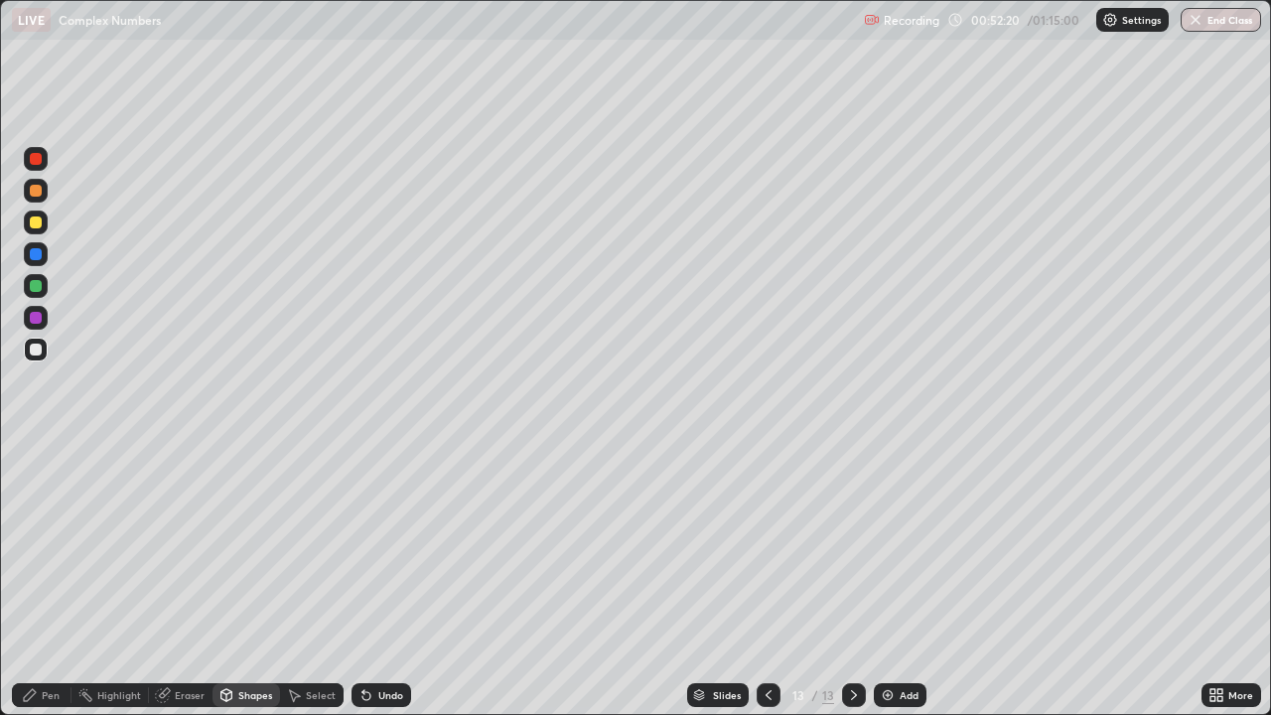
click at [33, 319] on div at bounding box center [36, 318] width 12 height 12
click at [52, 580] on div "Pen" at bounding box center [51, 695] width 18 height 10
click at [30, 286] on div at bounding box center [36, 286] width 12 height 12
click at [393, 580] on div "Undo" at bounding box center [390, 695] width 25 height 10
click at [767, 580] on icon at bounding box center [769, 695] width 16 height 16
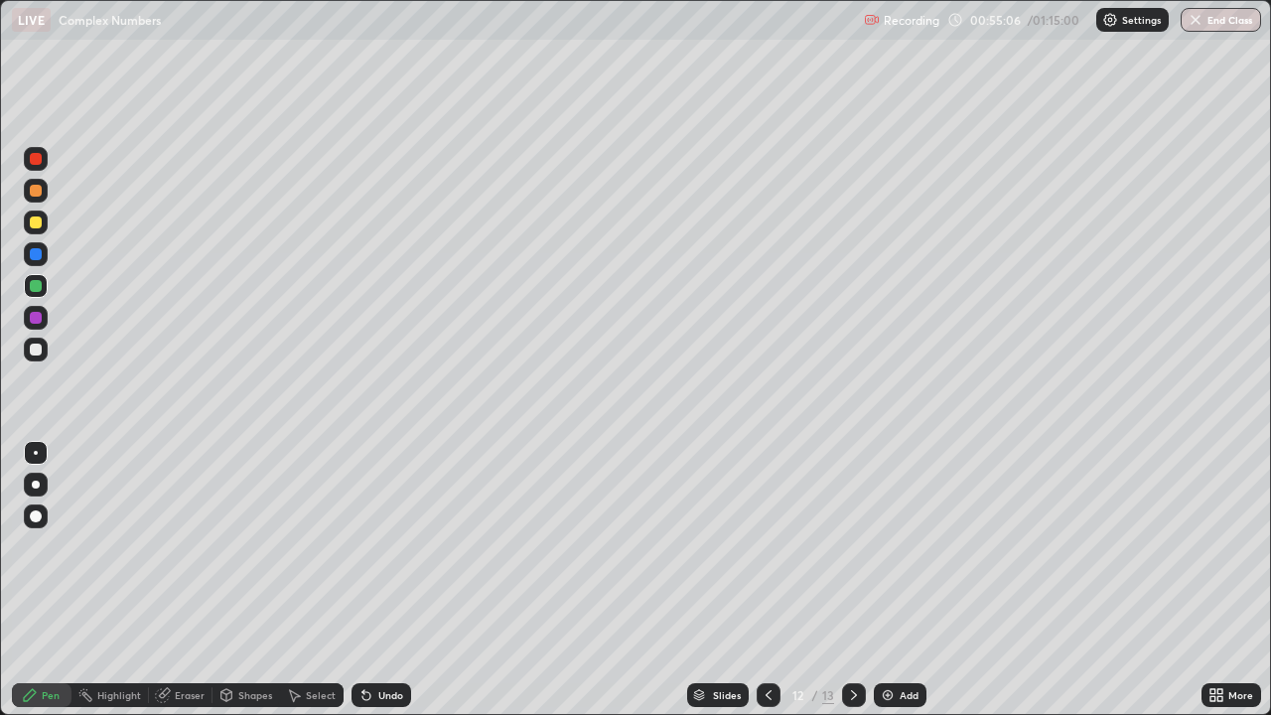
click at [39, 352] on div at bounding box center [36, 350] width 12 height 12
click at [43, 313] on div at bounding box center [36, 318] width 24 height 24
click at [853, 580] on icon at bounding box center [854, 695] width 16 height 16
click at [900, 580] on div "Add" at bounding box center [909, 695] width 19 height 10
click at [34, 222] on div at bounding box center [36, 223] width 12 height 12
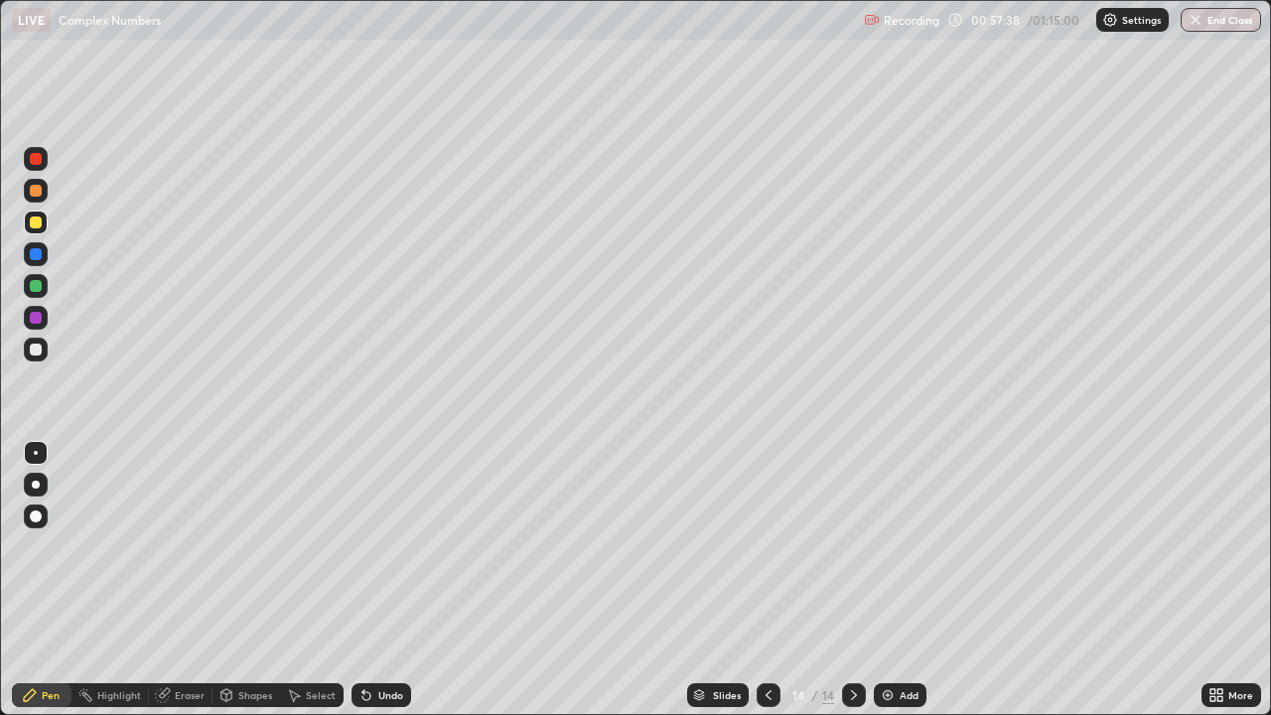
click at [37, 313] on div at bounding box center [36, 318] width 12 height 12
click at [38, 350] on div at bounding box center [36, 350] width 12 height 12
click at [36, 289] on div at bounding box center [36, 286] width 12 height 12
click at [394, 580] on div "Undo" at bounding box center [390, 695] width 25 height 10
click at [43, 352] on div at bounding box center [36, 350] width 24 height 24
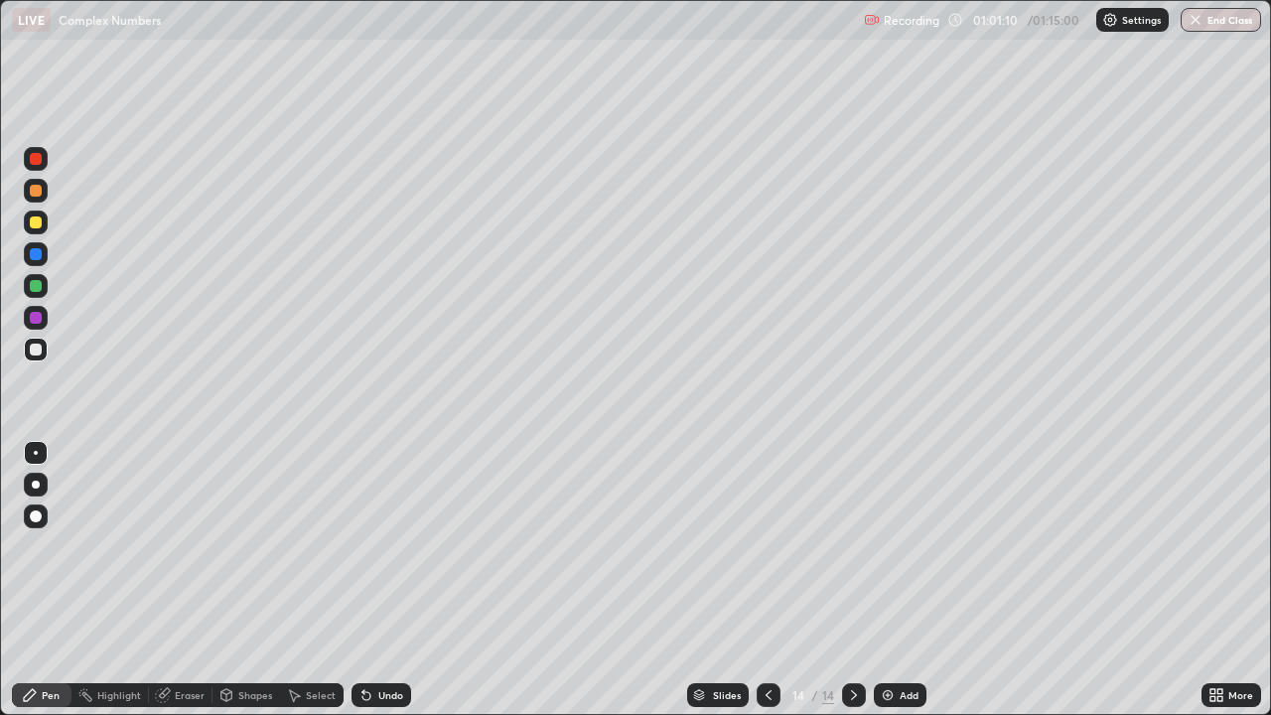
click at [31, 291] on div at bounding box center [36, 286] width 12 height 12
click at [39, 164] on div at bounding box center [36, 159] width 24 height 24
click at [905, 580] on div "Add" at bounding box center [909, 695] width 19 height 10
click at [43, 221] on div at bounding box center [36, 223] width 24 height 24
click at [39, 351] on div at bounding box center [36, 350] width 12 height 12
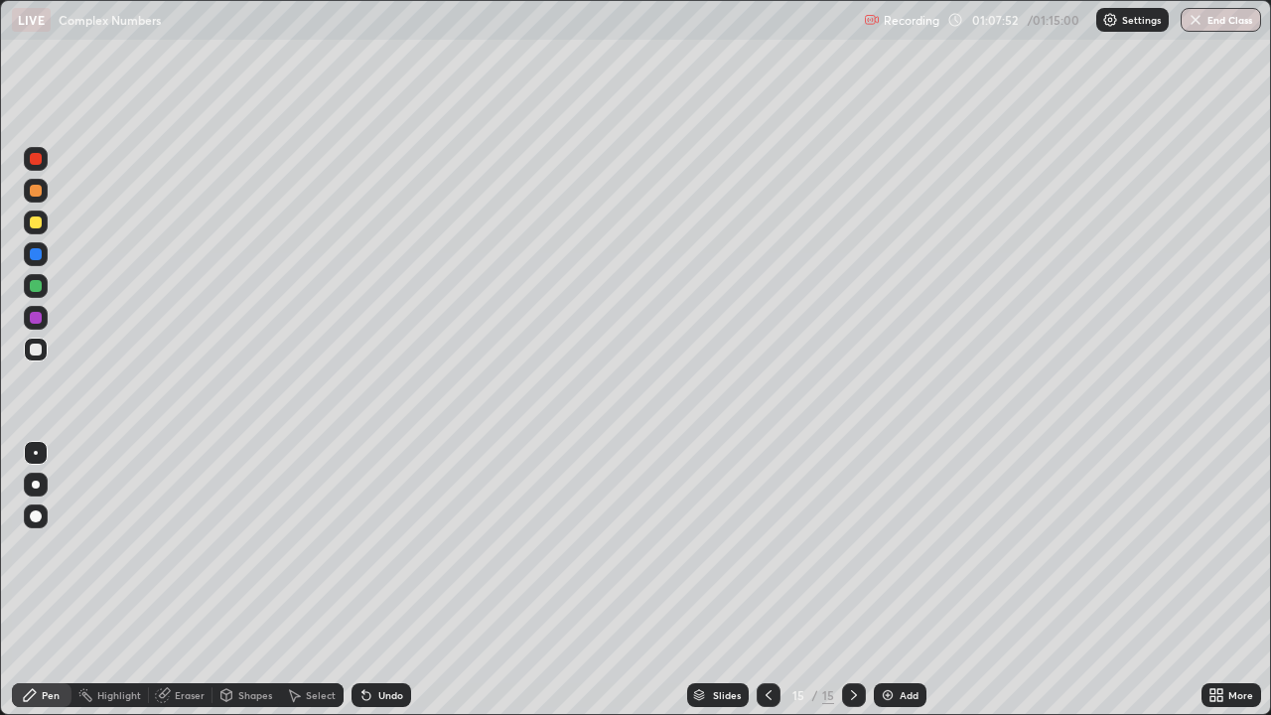
click at [37, 286] on div at bounding box center [36, 286] width 12 height 12
click at [47, 314] on div at bounding box center [36, 318] width 24 height 24
click at [400, 580] on div "Undo" at bounding box center [382, 695] width 60 height 24
click at [914, 580] on div "Add" at bounding box center [900, 695] width 53 height 24
click at [38, 220] on div at bounding box center [36, 223] width 12 height 12
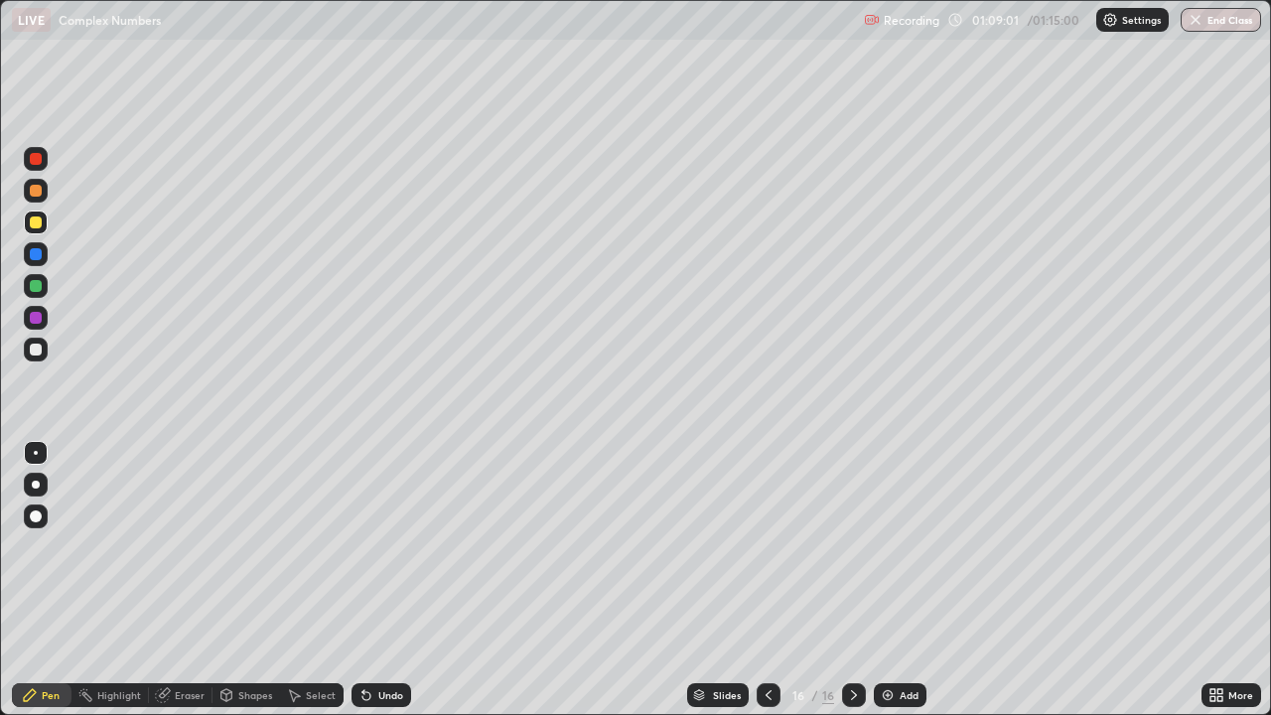
click at [393, 580] on div "Undo" at bounding box center [382, 695] width 60 height 24
click at [378, 580] on div "Undo" at bounding box center [390, 695] width 25 height 10
click at [383, 580] on div "Undo" at bounding box center [382, 695] width 60 height 24
click at [39, 351] on div at bounding box center [36, 350] width 12 height 12
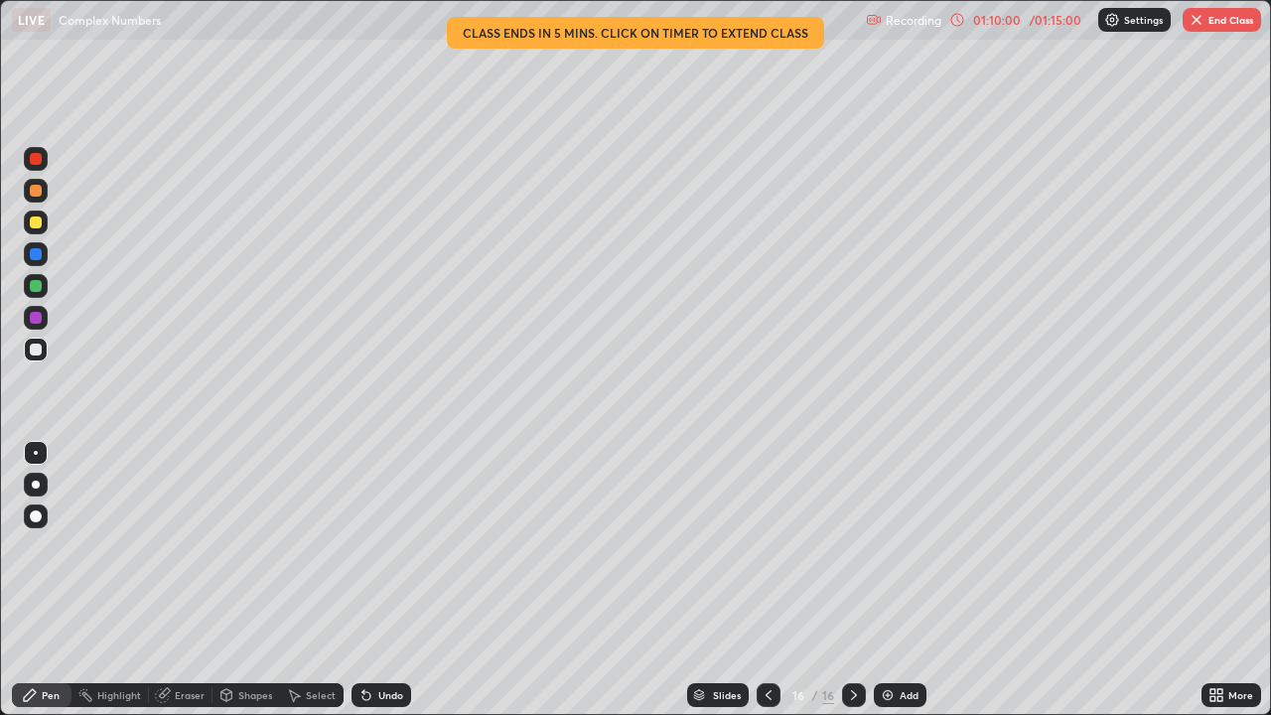
click at [32, 289] on div at bounding box center [36, 286] width 12 height 12
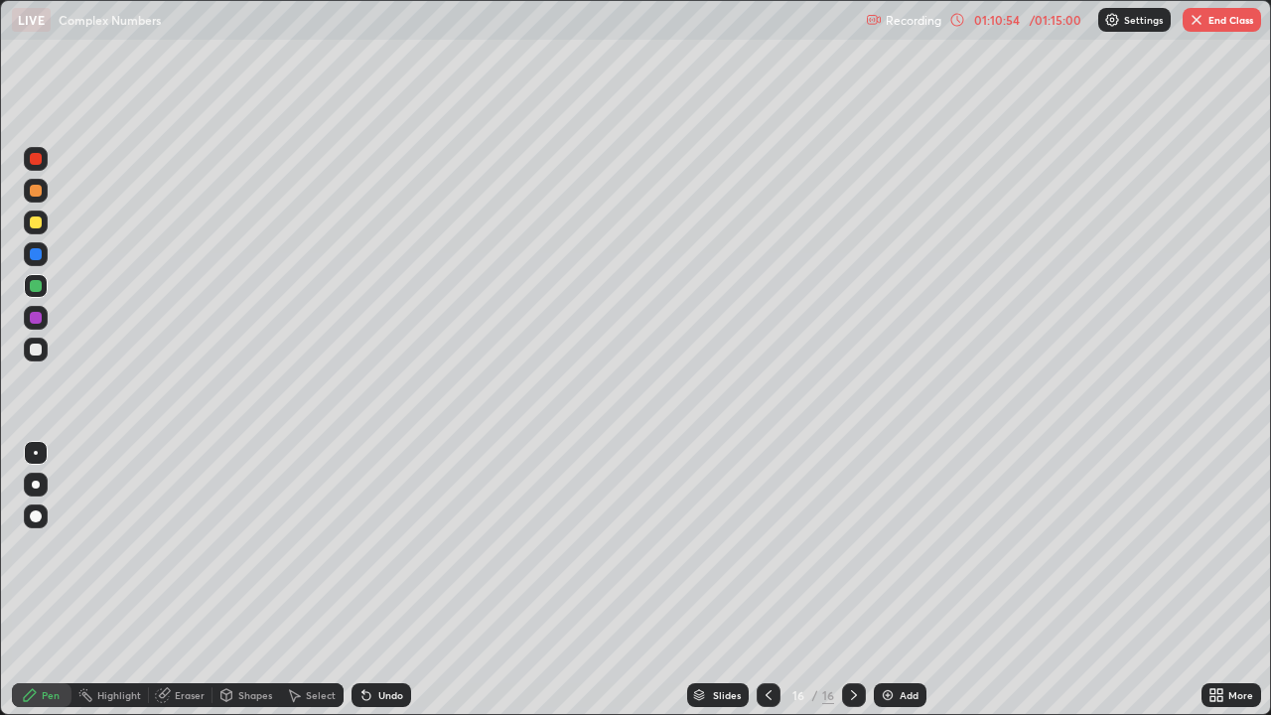
click at [40, 350] on div at bounding box center [36, 350] width 12 height 12
click at [397, 580] on div "Undo" at bounding box center [390, 695] width 25 height 10
click at [389, 580] on div "Undo" at bounding box center [390, 695] width 25 height 10
click at [37, 225] on div at bounding box center [36, 223] width 12 height 12
click at [395, 580] on div "Undo" at bounding box center [390, 695] width 25 height 10
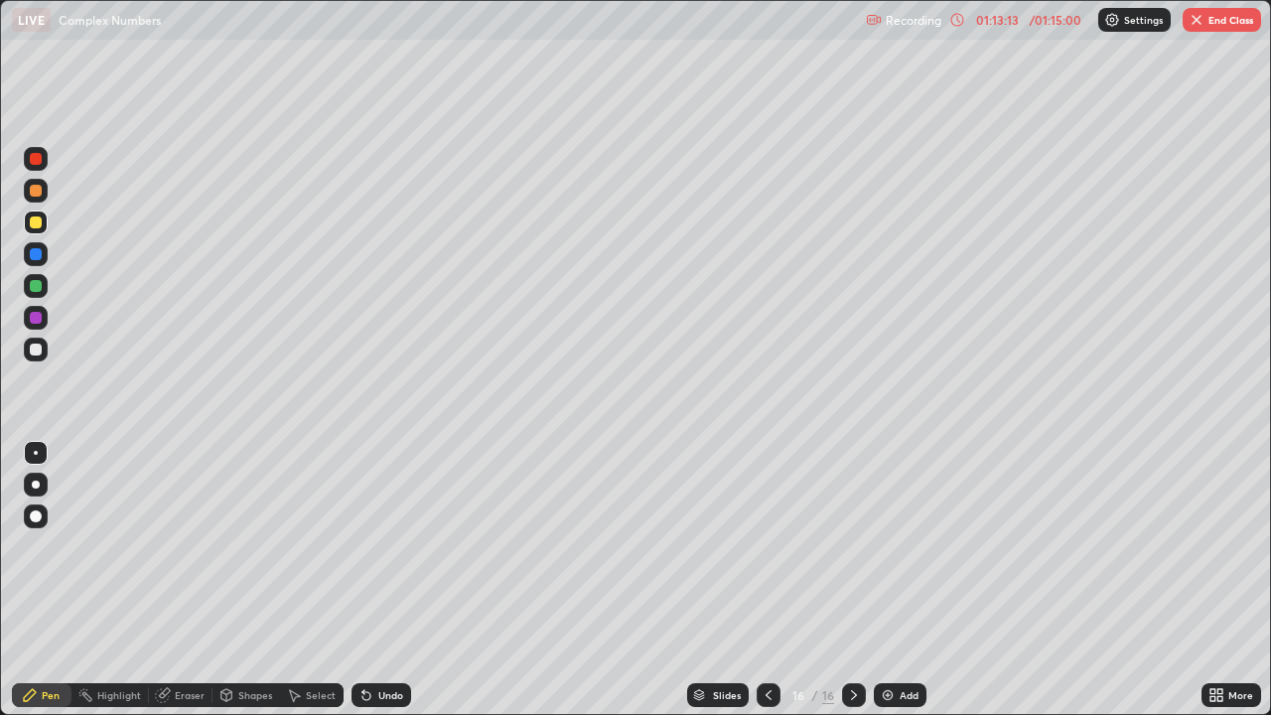
click at [396, 580] on div "Undo" at bounding box center [390, 695] width 25 height 10
click at [37, 318] on div at bounding box center [36, 318] width 12 height 12
click at [902, 580] on div "Add" at bounding box center [909, 695] width 19 height 10
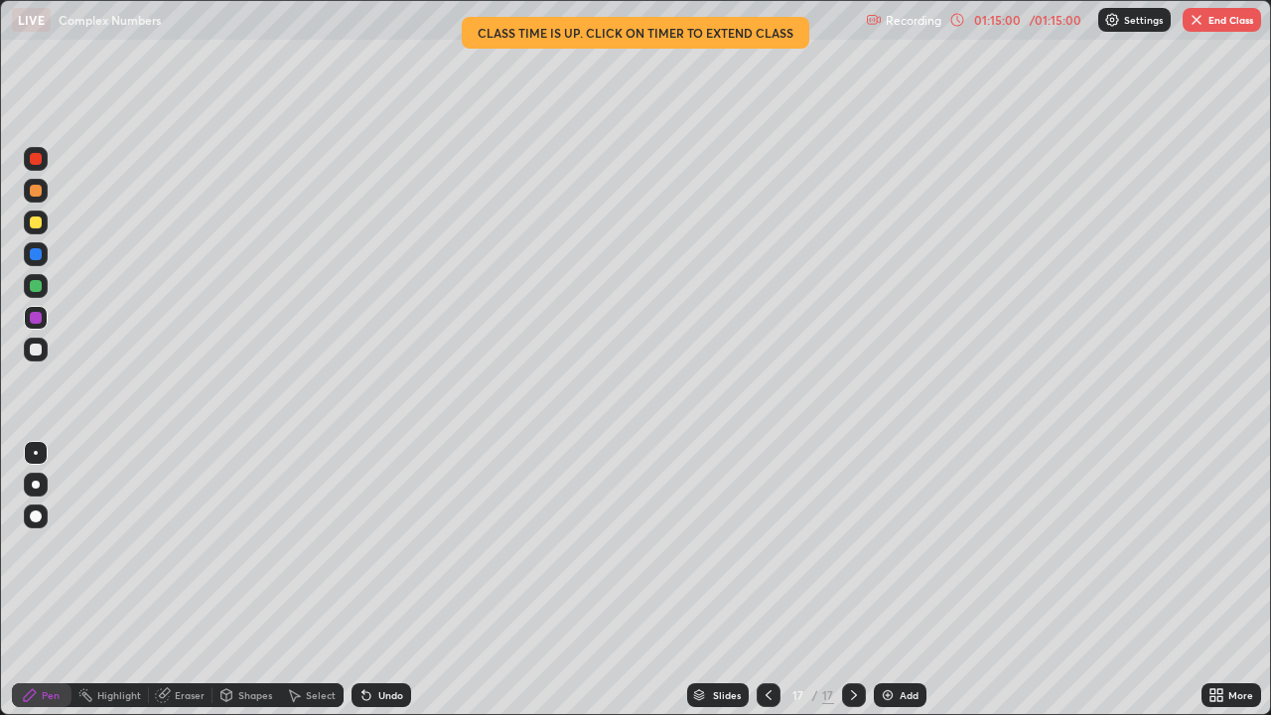
click at [767, 580] on icon at bounding box center [769, 695] width 16 height 16
click at [852, 580] on icon at bounding box center [854, 695] width 6 height 10
click at [389, 580] on div "Undo" at bounding box center [390, 695] width 25 height 10
click at [392, 580] on div "Undo" at bounding box center [390, 695] width 25 height 10
click at [39, 284] on div at bounding box center [36, 286] width 12 height 12
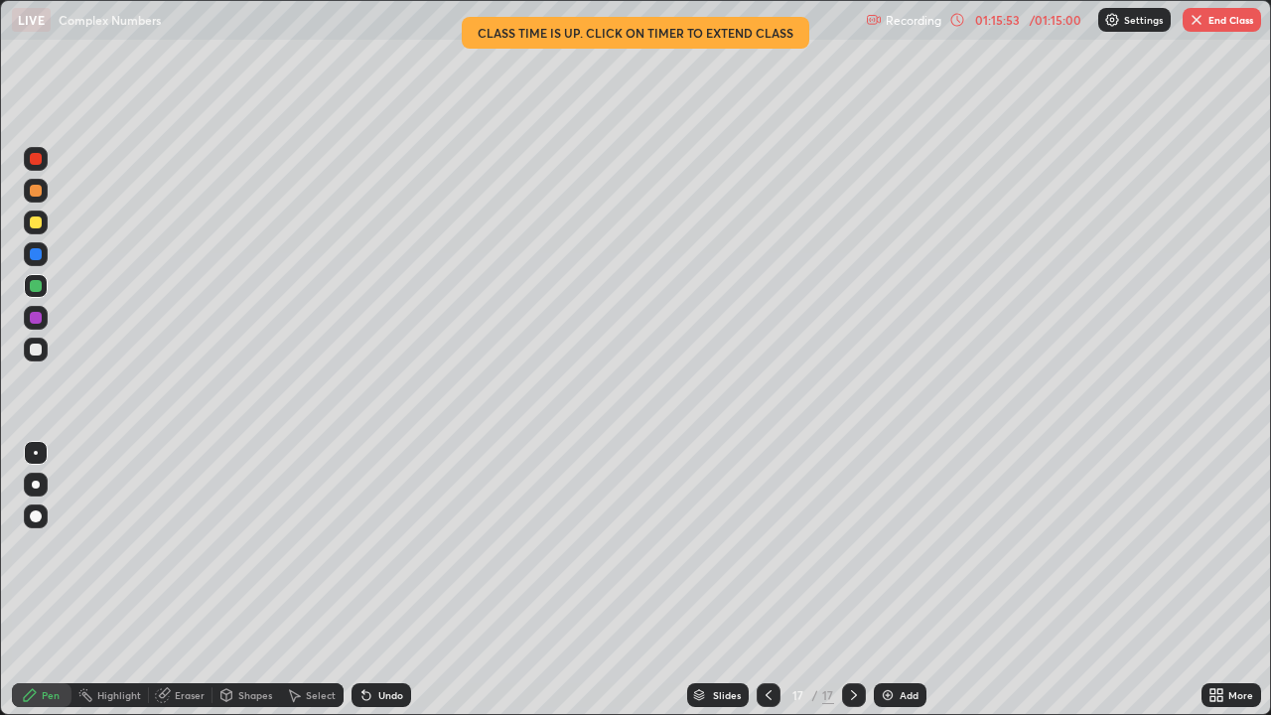
click at [767, 580] on icon at bounding box center [769, 695] width 16 height 16
click at [852, 580] on icon at bounding box center [854, 695] width 16 height 16
click at [39, 354] on div at bounding box center [36, 350] width 12 height 12
click at [32, 287] on div at bounding box center [36, 286] width 12 height 12
click at [767, 580] on icon at bounding box center [769, 695] width 16 height 16
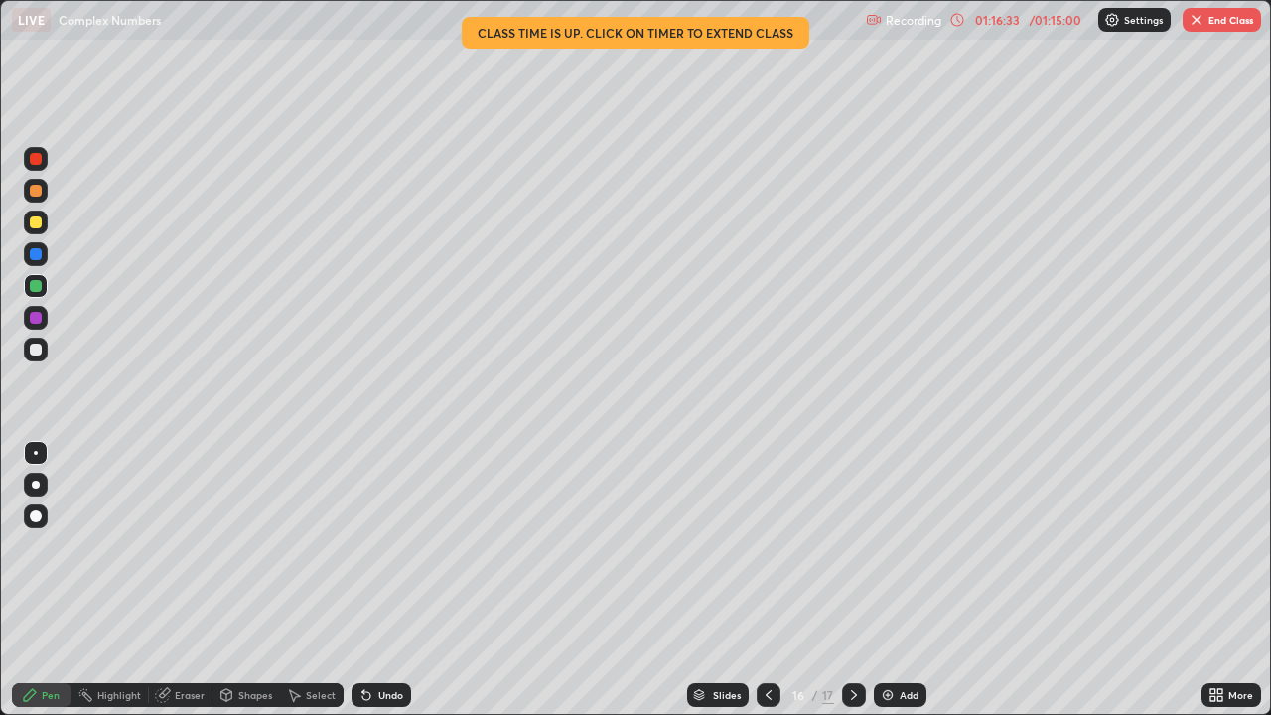
click at [849, 580] on icon at bounding box center [854, 695] width 16 height 16
click at [31, 219] on div at bounding box center [36, 223] width 12 height 12
click at [39, 318] on div at bounding box center [36, 318] width 12 height 12
click at [1233, 14] on button "End Class" at bounding box center [1222, 20] width 78 height 24
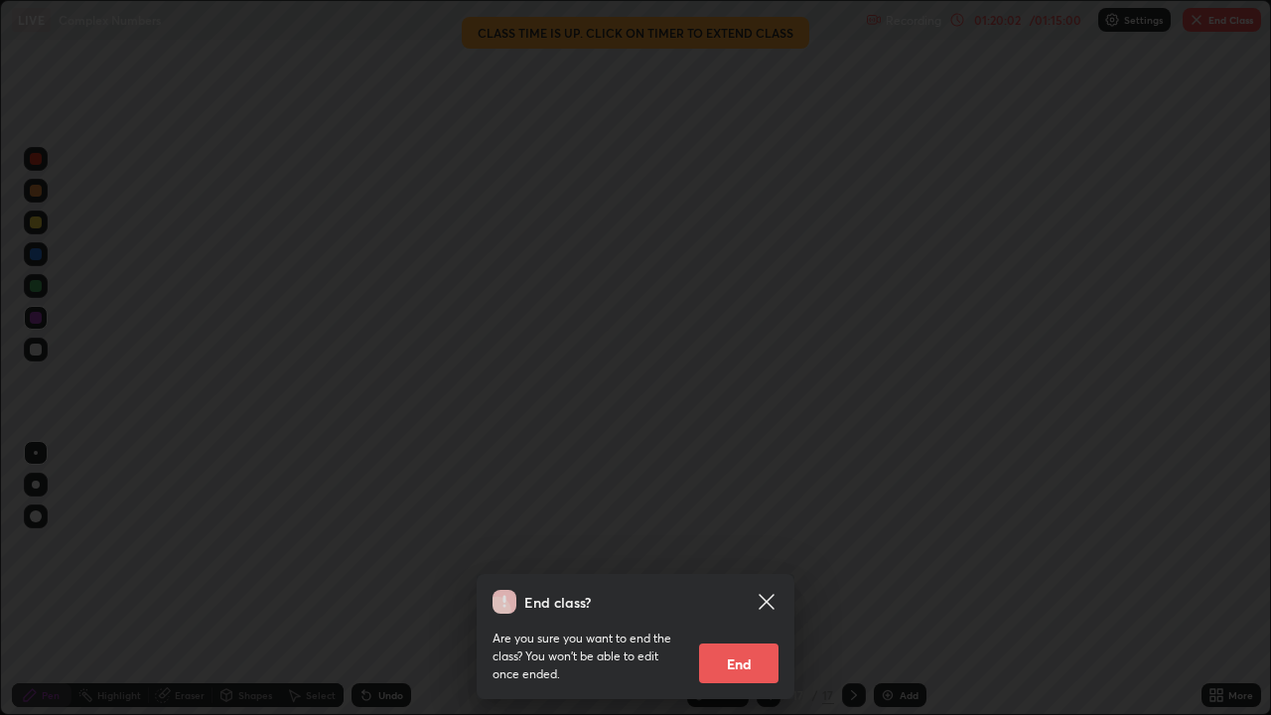
click at [759, 580] on button "End" at bounding box center [738, 664] width 79 height 40
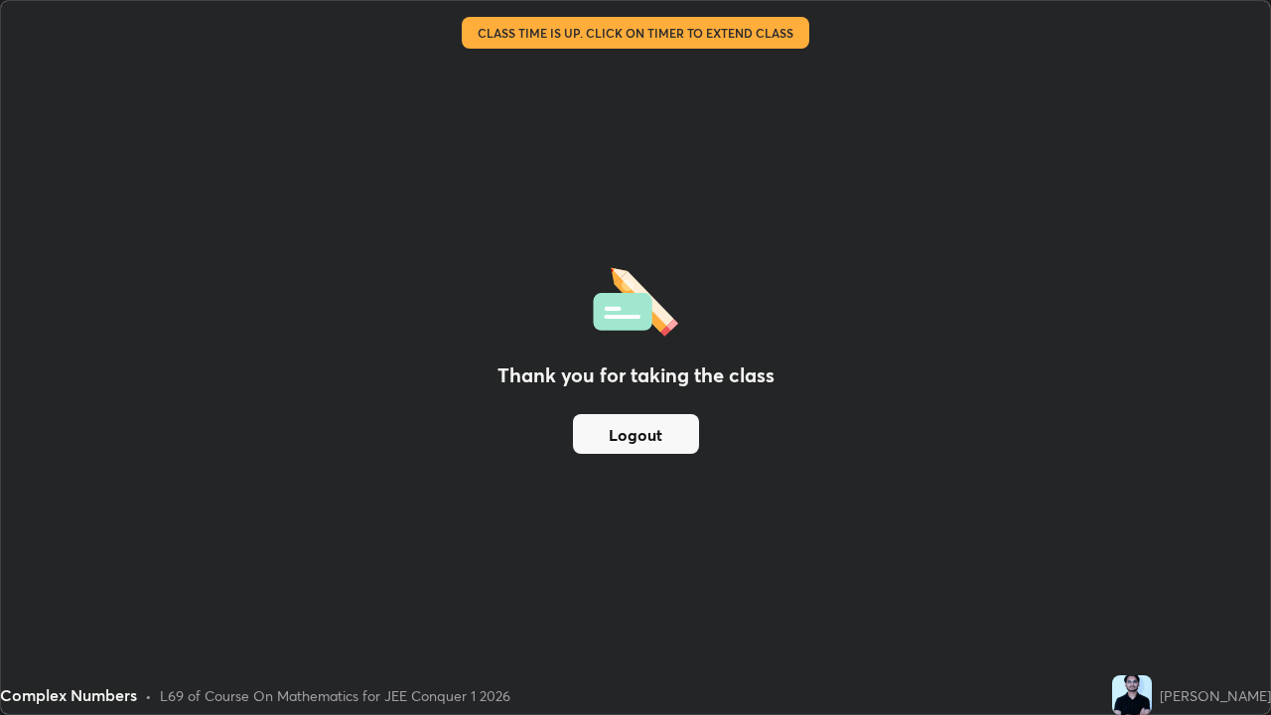
click at [658, 434] on button "Logout" at bounding box center [636, 434] width 126 height 40
click at [651, 429] on button "Logout" at bounding box center [636, 434] width 126 height 40
